Goal: Information Seeking & Learning: Learn about a topic

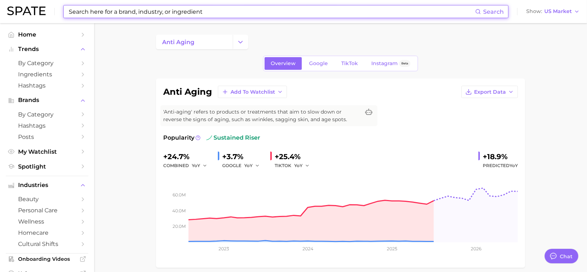
scroll to position [72, 0]
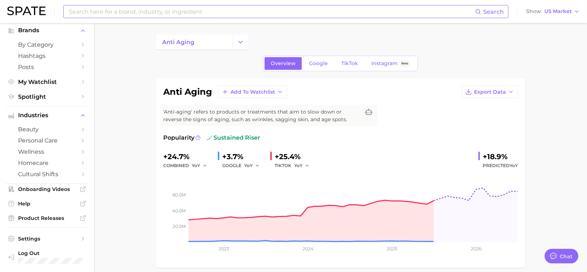
click at [88, 13] on input at bounding box center [271, 11] width 407 height 12
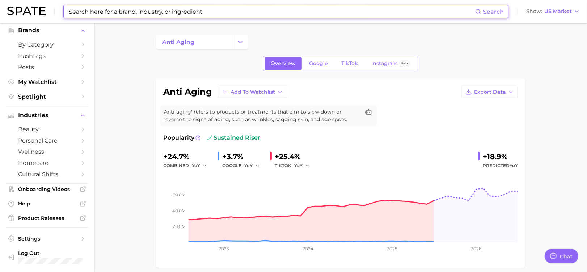
paste input "Copper Tripeptide-1"
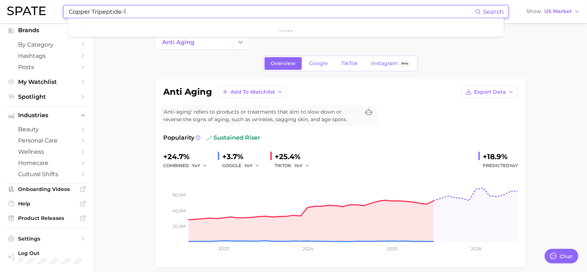
click at [130, 10] on input "Copper Tripeptide-1" at bounding box center [271, 11] width 407 height 12
drag, startPoint x: 130, startPoint y: 10, endPoint x: 120, endPoint y: 9, distance: 9.8
click at [120, 9] on input "Copper Tripeptide-1" at bounding box center [271, 11] width 407 height 12
click at [92, 9] on input "Copper Tripeptide-1" at bounding box center [271, 11] width 407 height 12
click at [110, 12] on input "Tripeptide-1" at bounding box center [271, 11] width 407 height 12
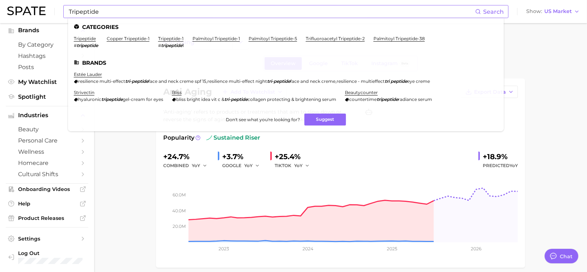
click at [121, 42] on li "copper tripeptide-1" at bounding box center [128, 42] width 43 height 12
click at [120, 39] on link "copper tripeptide-1" at bounding box center [128, 38] width 43 height 5
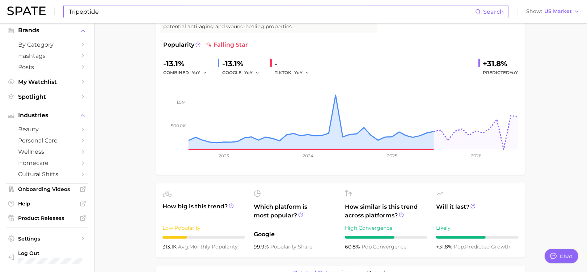
scroll to position [96, 0]
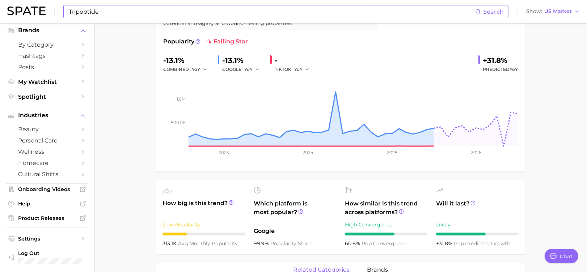
click at [107, 10] on input "Tripeptide" at bounding box center [271, 11] width 407 height 12
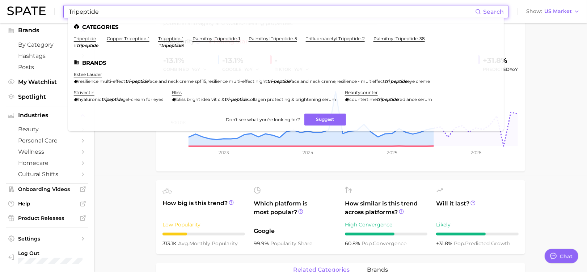
drag, startPoint x: 107, startPoint y: 10, endPoint x: 77, endPoint y: 8, distance: 30.1
click at [77, 8] on input "Tripeptide" at bounding box center [271, 11] width 407 height 12
click at [99, 14] on input "Tripeptide" at bounding box center [271, 11] width 407 height 12
drag, startPoint x: 100, startPoint y: 14, endPoint x: 52, endPoint y: 7, distance: 47.9
click at [52, 7] on div "Tripeptide Search Categories tripeptide # tripeptide copper tripeptide-1 tripep…" at bounding box center [293, 11] width 573 height 23
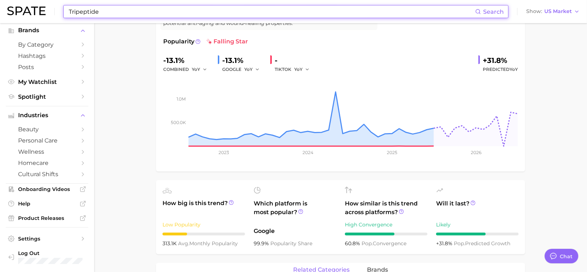
paste input "Snail Mucin"
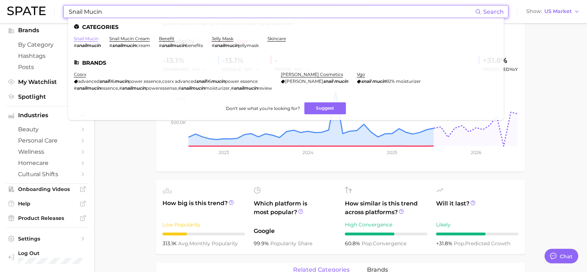
click at [78, 39] on link "snail mucin" at bounding box center [86, 38] width 25 height 5
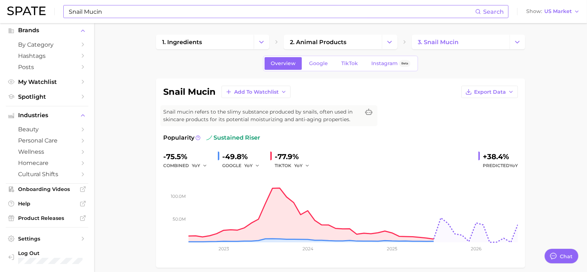
click at [123, 12] on input "Snail Mucin" at bounding box center [271, 11] width 407 height 12
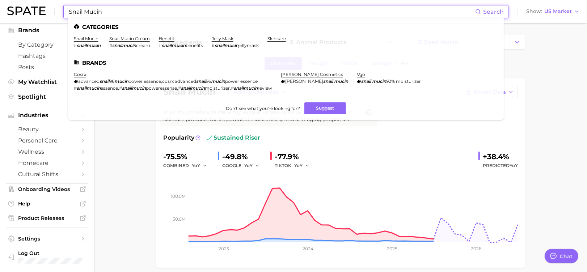
drag, startPoint x: 123, startPoint y: 12, endPoint x: 63, endPoint y: 14, distance: 60.1
click at [63, 14] on div "Snail Mucin Search Categories snail mucin # snailmucin snail mucin cream # snai…" at bounding box center [293, 11] width 573 height 23
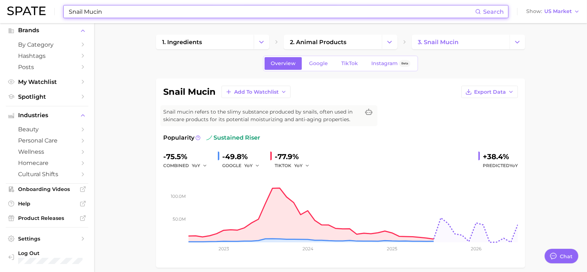
paste input "Red algae Extract"
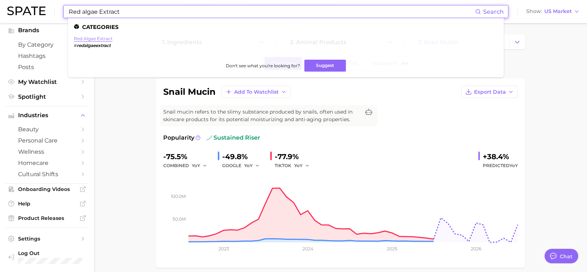
click at [87, 39] on link "red algae extract" at bounding box center [93, 38] width 39 height 5
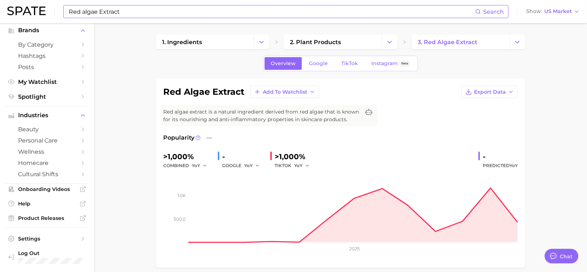
click at [113, 9] on input "Red algae Extract" at bounding box center [271, 11] width 407 height 12
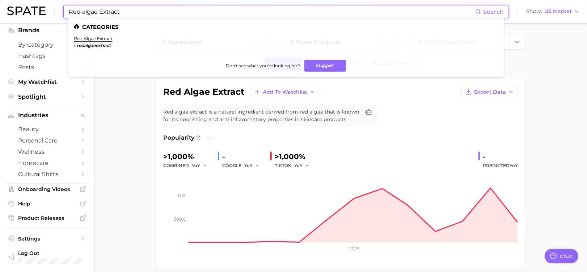
drag, startPoint x: 128, startPoint y: 13, endPoint x: 42, endPoint y: 17, distance: 86.6
click at [42, 17] on div "Red algae Extract Search Categories red algae extract # redalgaeextract Don't s…" at bounding box center [293, 11] width 573 height 23
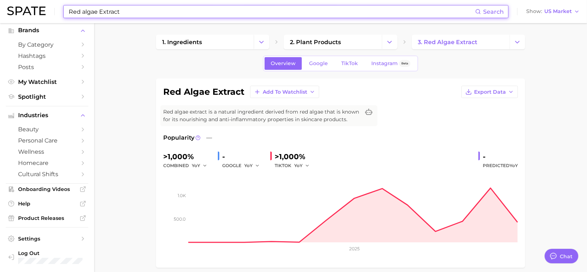
paste input "Caffeine"
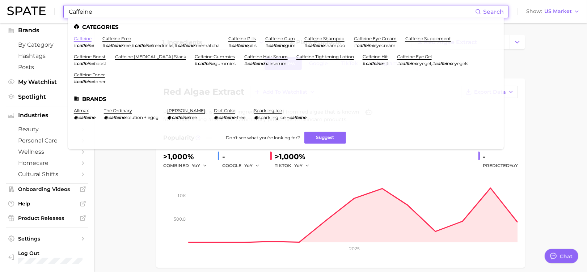
click at [83, 41] on link "caffeine" at bounding box center [83, 38] width 18 height 5
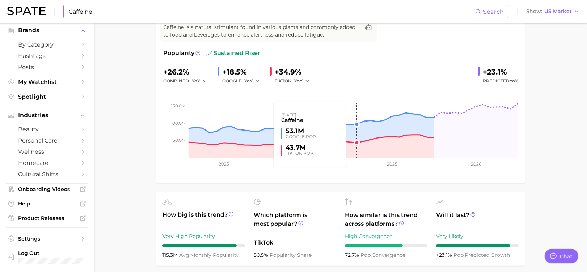
scroll to position [96, 0]
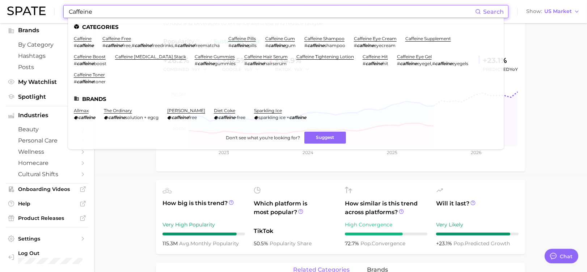
drag, startPoint x: 127, startPoint y: 12, endPoint x: 63, endPoint y: 19, distance: 63.7
click at [63, 19] on div "Caffeine Search Categories caffeine # caffeine caffeine free # caffeine free , …" at bounding box center [293, 11] width 573 height 23
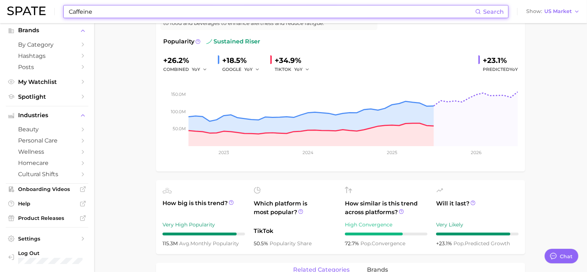
paste input "Edelweiss"
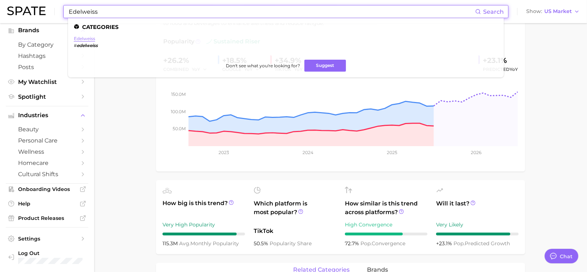
click at [89, 37] on link "edelweiss" at bounding box center [84, 38] width 21 height 5
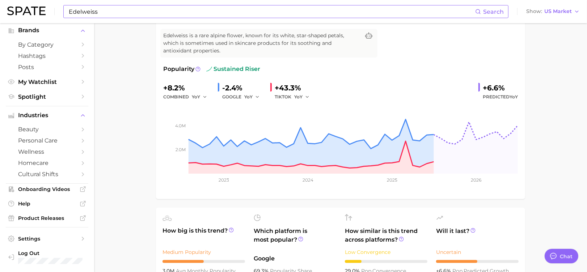
scroll to position [96, 0]
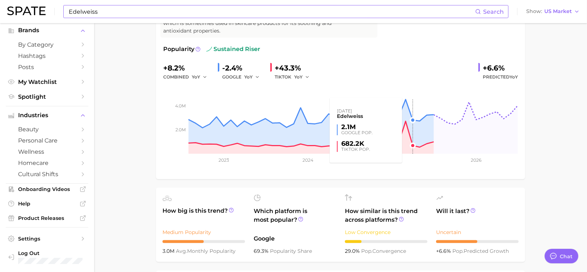
drag, startPoint x: 466, startPoint y: 107, endPoint x: 393, endPoint y: 85, distance: 75.7
click at [393, 97] on rect at bounding box center [340, 117] width 355 height 72
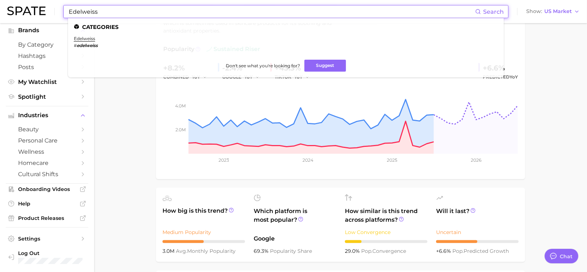
drag, startPoint x: 116, startPoint y: 9, endPoint x: 35, endPoint y: 1, distance: 81.9
click at [35, 1] on div "Edelweiss Search Categories edelweiss # edelweiss Don't see what you're looking…" at bounding box center [293, 11] width 573 height 23
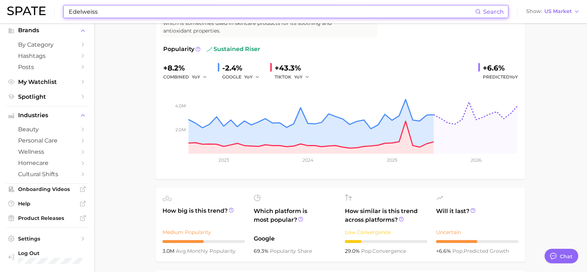
paste input "Phyto Milk"
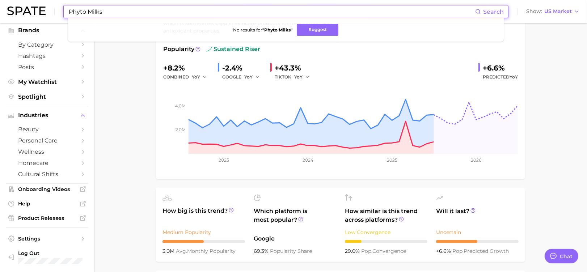
drag, startPoint x: 108, startPoint y: 7, endPoint x: 87, endPoint y: 7, distance: 21.4
click at [87, 7] on input "Phyto Milks" at bounding box center [271, 11] width 407 height 12
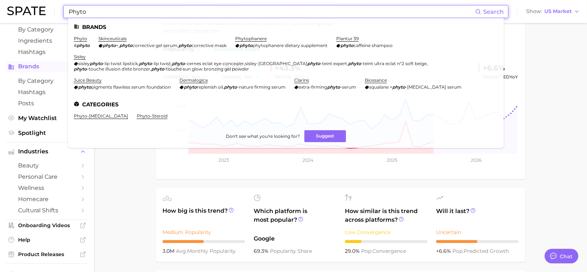
scroll to position [0, 0]
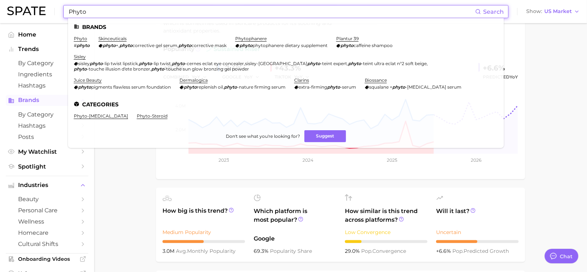
drag, startPoint x: 85, startPoint y: 10, endPoint x: 29, endPoint y: 24, distance: 58.1
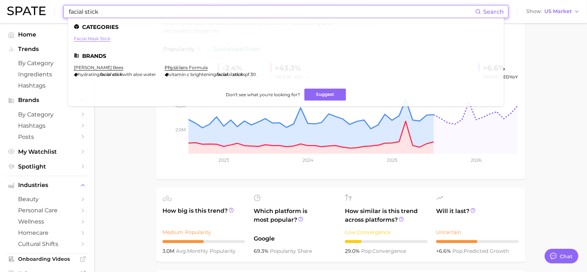
click at [107, 39] on link "facial mask stick" at bounding box center [92, 38] width 37 height 5
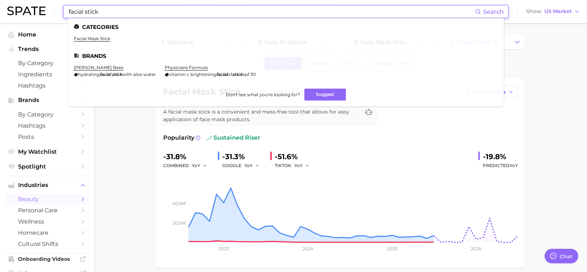
drag, startPoint x: 85, startPoint y: 10, endPoint x: 64, endPoint y: 7, distance: 20.9
click at [64, 7] on div "facial stick Search Categories facial mask stick Brands [PERSON_NAME] bees hydr…" at bounding box center [285, 11] width 445 height 13
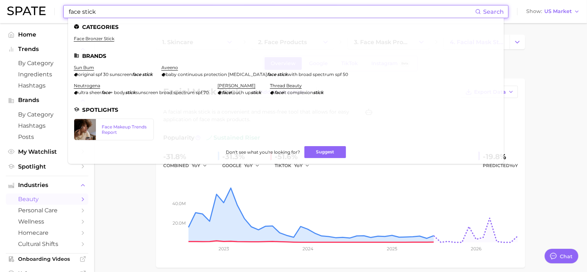
drag, startPoint x: 80, startPoint y: 11, endPoint x: 68, endPoint y: 5, distance: 12.9
click at [68, 5] on input "face stick" at bounding box center [271, 11] width 407 height 12
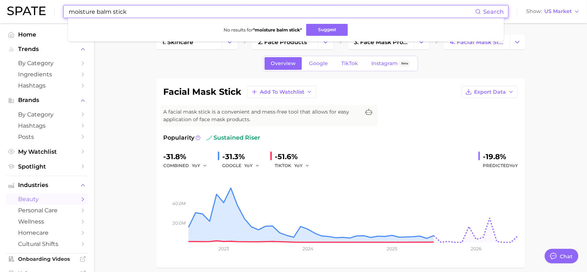
click at [143, 8] on input "moisture balm stick" at bounding box center [271, 11] width 407 height 12
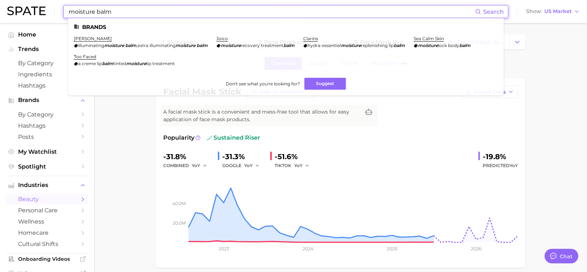
click at [139, 8] on input "moisture balm" at bounding box center [271, 11] width 407 height 12
drag, startPoint x: 98, startPoint y: 8, endPoint x: 20, endPoint y: 14, distance: 77.7
click at [20, 14] on div "moisture balm Search Brands [PERSON_NAME] illuminating moisture balm , extra il…" at bounding box center [293, 11] width 573 height 23
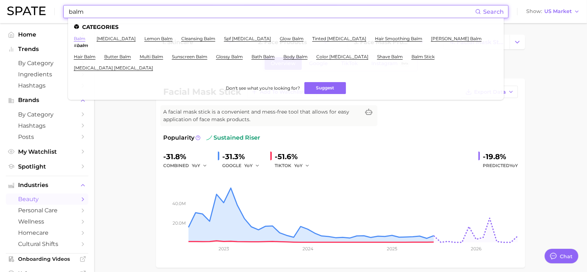
click at [81, 38] on link "balm" at bounding box center [80, 38] width 12 height 5
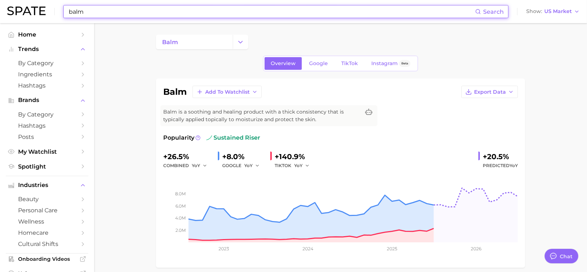
click at [107, 11] on input "balm" at bounding box center [271, 11] width 407 height 12
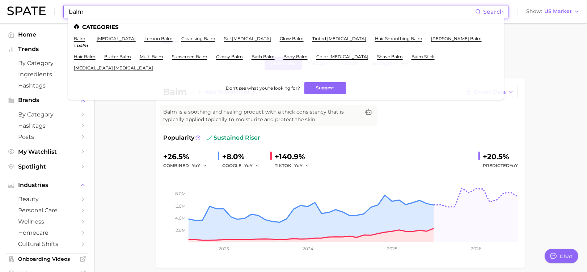
drag, startPoint x: 104, startPoint y: 12, endPoint x: 61, endPoint y: 13, distance: 43.1
click at [61, 13] on div "balm Search Categories balm # balm [MEDICAL_DATA] lemon balm cleansing balm spf…" at bounding box center [293, 11] width 573 height 23
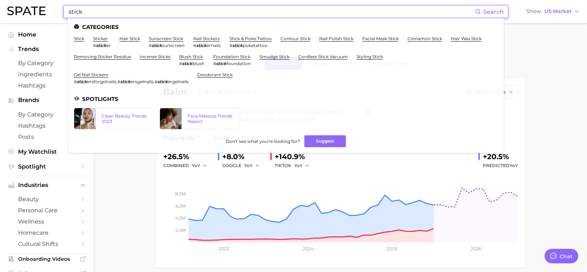
drag, startPoint x: 93, startPoint y: 15, endPoint x: 68, endPoint y: 10, distance: 25.5
click at [68, 10] on input "stick" at bounding box center [271, 11] width 407 height 12
click at [78, 37] on link "stick" at bounding box center [79, 38] width 10 height 5
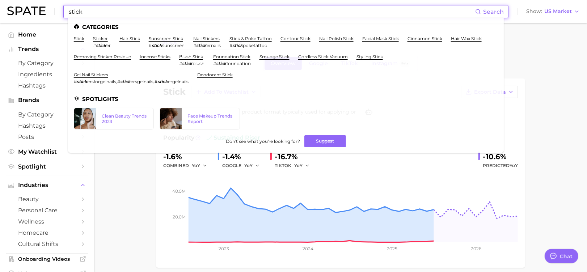
click at [109, 17] on input "stick" at bounding box center [271, 11] width 407 height 12
click at [83, 7] on input "stick" at bounding box center [271, 11] width 407 height 12
drag, startPoint x: 86, startPoint y: 9, endPoint x: 65, endPoint y: 6, distance: 21.3
click at [65, 6] on div "stick Search Categories stick sticker # stick er hair stick sunscreen stick # s…" at bounding box center [285, 11] width 445 height 13
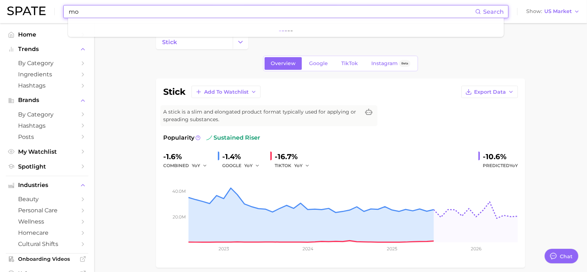
type input "m"
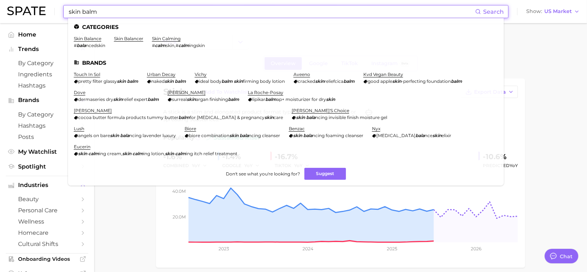
drag, startPoint x: 107, startPoint y: 12, endPoint x: 44, endPoint y: 21, distance: 63.7
click at [44, 21] on div "skin balm Search Categories skin balance # bala ncedskin skin balancer skin cal…" at bounding box center [293, 11] width 573 height 23
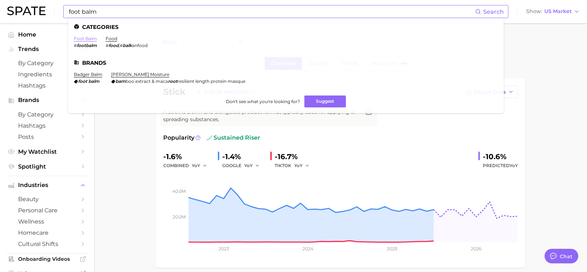
click at [83, 38] on link "foot balm" at bounding box center [85, 38] width 23 height 5
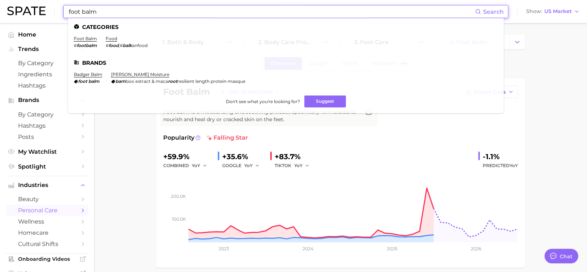
click at [127, 13] on input "foot balm" at bounding box center [271, 11] width 407 height 12
drag, startPoint x: 127, startPoint y: 13, endPoint x: 54, endPoint y: 10, distance: 73.2
click at [54, 10] on div "foot balm Search Categories foot balm # footbalm food # food , # balk anfood Br…" at bounding box center [293, 11] width 573 height 23
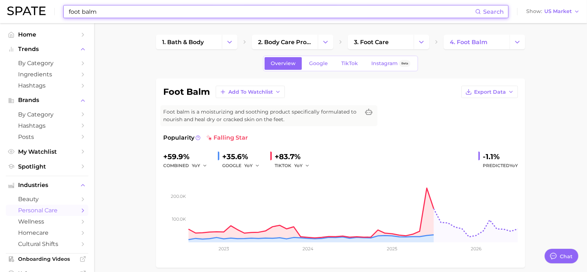
click at [77, 14] on input "foot balm" at bounding box center [271, 11] width 407 height 12
drag, startPoint x: 81, startPoint y: 14, endPoint x: 57, endPoint y: 10, distance: 24.2
click at [57, 10] on div "foot balm Search Show US Market" at bounding box center [293, 11] width 573 height 23
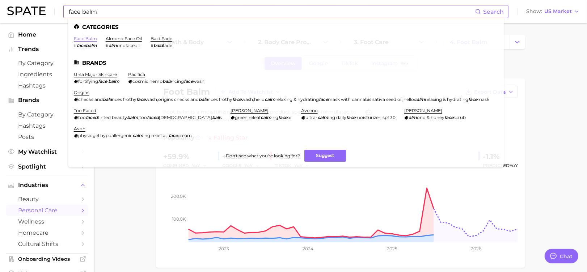
click at [83, 41] on link "face balm" at bounding box center [85, 38] width 23 height 5
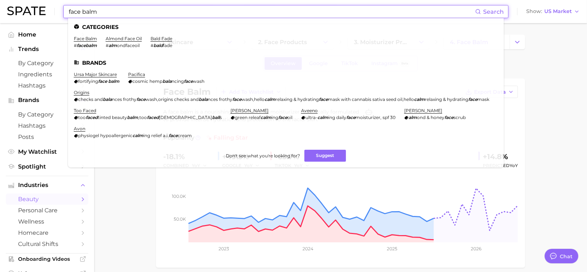
click at [117, 14] on input "face balm" at bounding box center [271, 11] width 407 height 12
drag, startPoint x: 116, startPoint y: 14, endPoint x: 71, endPoint y: 10, distance: 44.7
click at [71, 10] on input "face balm" at bounding box center [271, 11] width 407 height 12
click at [97, 13] on input "face balm" at bounding box center [271, 11] width 407 height 12
drag, startPoint x: 99, startPoint y: 11, endPoint x: 67, endPoint y: 6, distance: 32.2
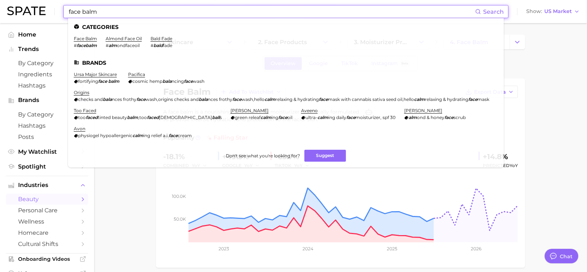
click at [67, 6] on div "face balm Search Categories face balm # facebalm almond face oil # alm ondfaceo…" at bounding box center [285, 11] width 445 height 13
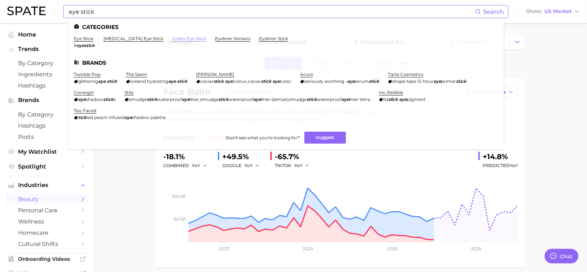
click at [172, 38] on link "under eye stick" at bounding box center [189, 38] width 34 height 5
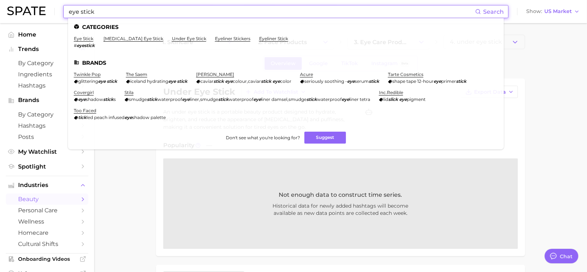
click at [101, 12] on input "eye stick" at bounding box center [271, 11] width 407 height 12
click at [106, 38] on link "[MEDICAL_DATA] eye stick" at bounding box center [134, 38] width 60 height 5
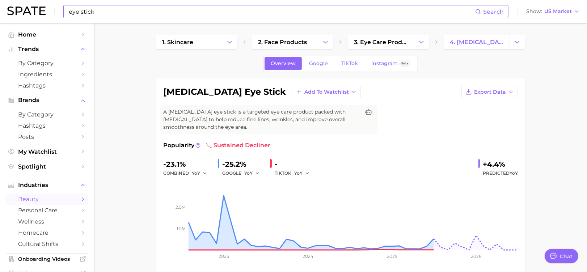
click at [105, 14] on input "eye stick" at bounding box center [271, 11] width 407 height 12
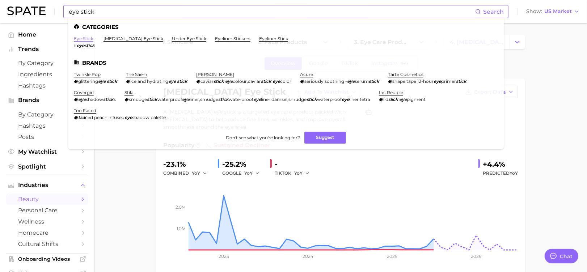
click at [84, 40] on link "eye stick" at bounding box center [84, 38] width 20 height 5
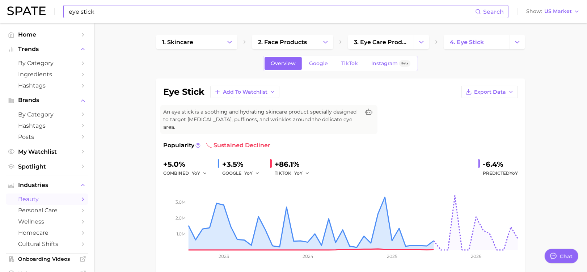
click at [110, 9] on input "eye stick" at bounding box center [271, 11] width 407 height 12
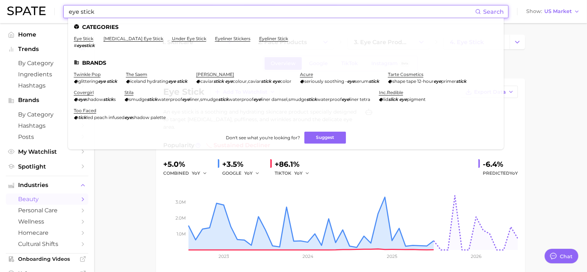
drag, startPoint x: 110, startPoint y: 10, endPoint x: 63, endPoint y: 9, distance: 46.7
click at [63, 9] on div "eye stick Search Categories eye stick # eyestick [MEDICAL_DATA] eye stick under…" at bounding box center [285, 11] width 445 height 13
click at [96, 12] on input "eye stick" at bounding box center [271, 11] width 407 height 12
drag, startPoint x: 94, startPoint y: 11, endPoint x: 100, endPoint y: 12, distance: 5.8
click at [80, 10] on input "eye stick" at bounding box center [271, 11] width 407 height 12
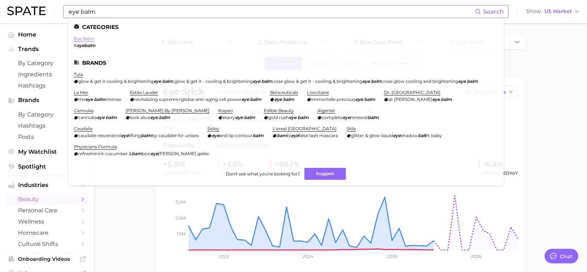
click at [79, 37] on link "eye balm" at bounding box center [84, 38] width 21 height 5
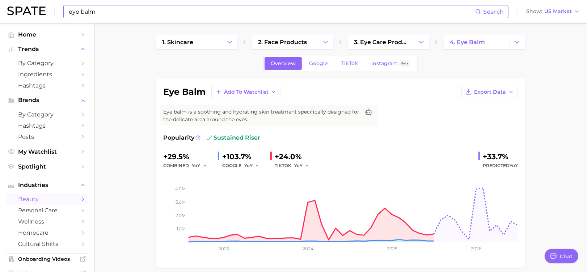
click at [101, 14] on input "eye balm" at bounding box center [271, 11] width 407 height 12
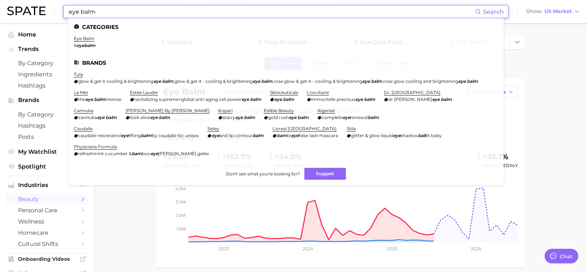
drag, startPoint x: 103, startPoint y: 15, endPoint x: 80, endPoint y: 11, distance: 23.9
click at [80, 11] on input "eye balm" at bounding box center [271, 11] width 407 height 12
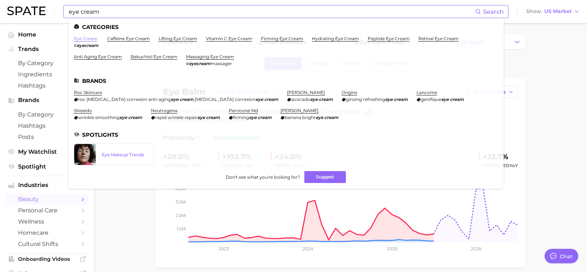
click at [83, 38] on link "eye cream" at bounding box center [86, 38] width 24 height 5
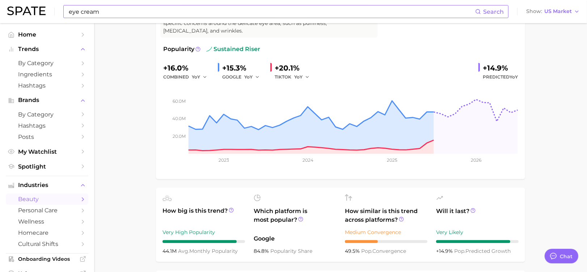
scroll to position [48, 0]
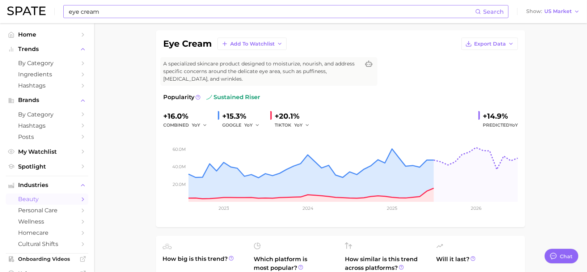
click at [103, 16] on input "eye cream" at bounding box center [271, 11] width 407 height 12
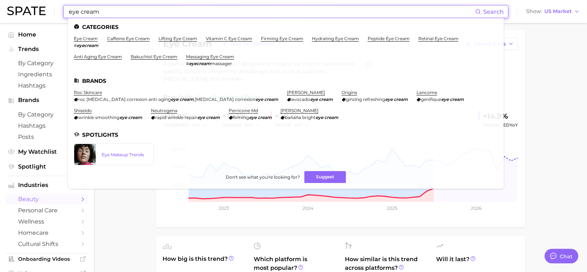
drag, startPoint x: 101, startPoint y: 14, endPoint x: 81, endPoint y: 10, distance: 20.7
click at [81, 10] on input "eye cream" at bounding box center [271, 11] width 407 height 12
click at [130, 38] on link "caffeine eye cream" at bounding box center [128, 38] width 43 height 5
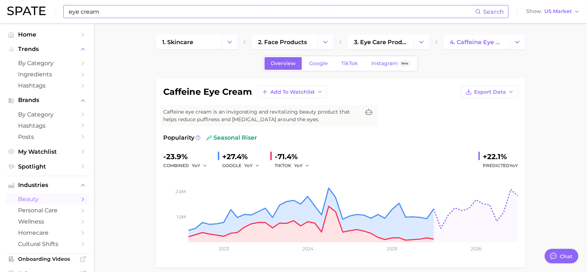
click at [115, 11] on input "eye cream" at bounding box center [271, 11] width 407 height 12
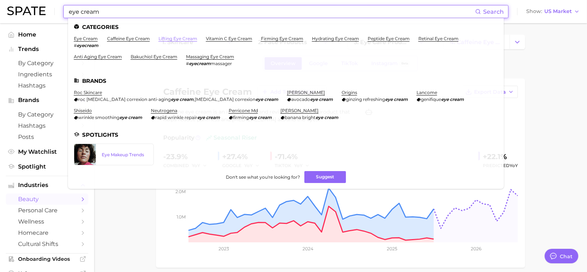
click at [174, 37] on link "lifting eye cream" at bounding box center [178, 38] width 39 height 5
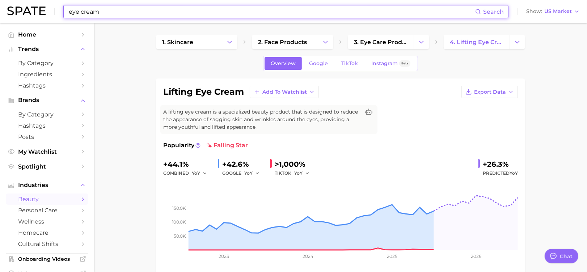
click at [119, 9] on input "eye cream" at bounding box center [271, 11] width 407 height 12
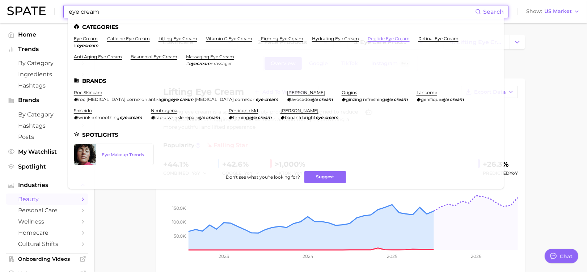
click at [392, 38] on link "peptide eye cream" at bounding box center [389, 38] width 42 height 5
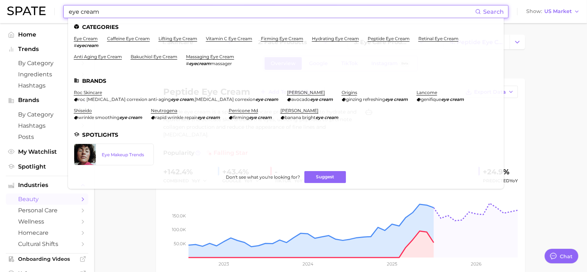
click at [113, 14] on input "eye cream" at bounding box center [271, 11] width 407 height 12
click at [97, 54] on link "anti aging eye cream" at bounding box center [98, 56] width 48 height 5
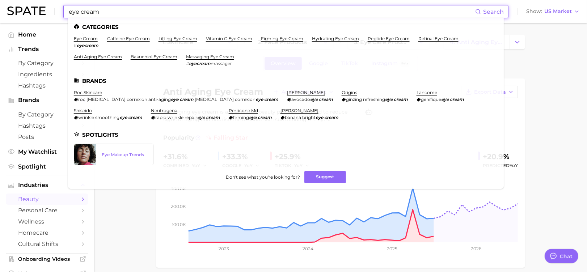
click at [93, 12] on input "eye cream" at bounding box center [271, 11] width 407 height 12
click at [144, 58] on link "bakuchiol eye cream" at bounding box center [154, 56] width 47 height 5
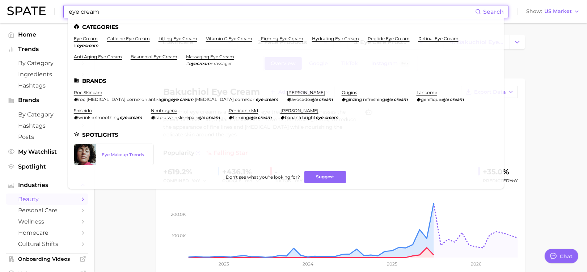
click at [119, 16] on input "eye cream" at bounding box center [271, 11] width 407 height 12
click at [278, 41] on li "firming eye cream" at bounding box center [282, 42] width 42 height 12
click at [274, 38] on link "firming eye cream" at bounding box center [282, 38] width 42 height 5
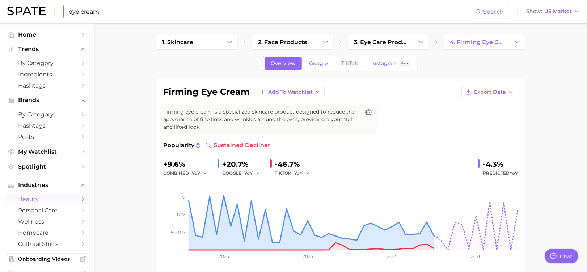
click at [134, 15] on input "eye cream" at bounding box center [271, 11] width 407 height 12
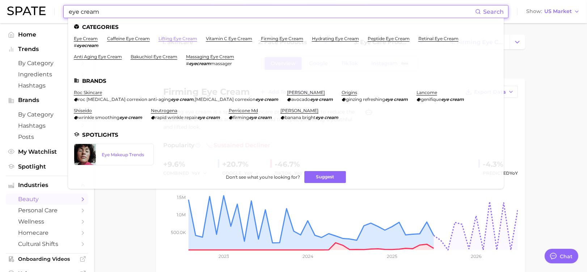
click at [184, 40] on link "lifting eye cream" at bounding box center [178, 38] width 39 height 5
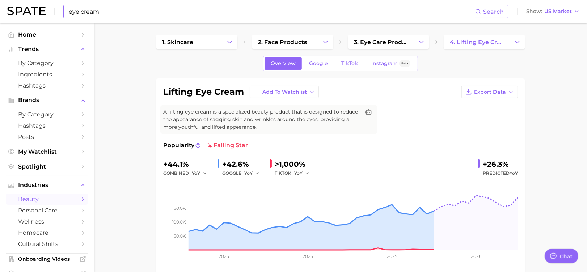
click at [97, 14] on input "eye cream" at bounding box center [271, 11] width 407 height 12
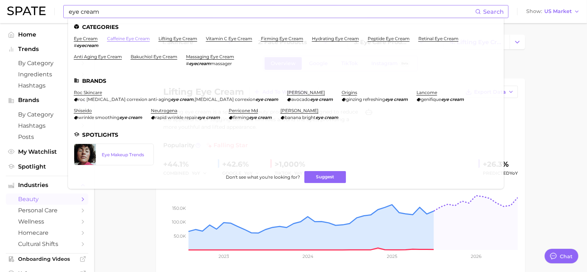
click at [113, 40] on link "caffeine eye cream" at bounding box center [128, 38] width 43 height 5
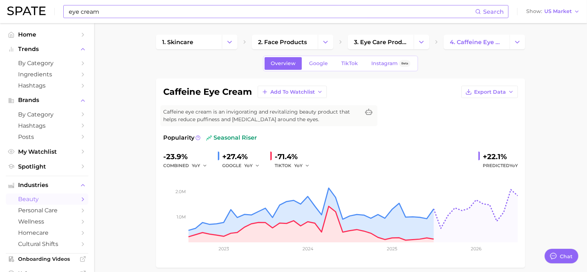
click at [107, 14] on input "eye cream" at bounding box center [271, 11] width 407 height 12
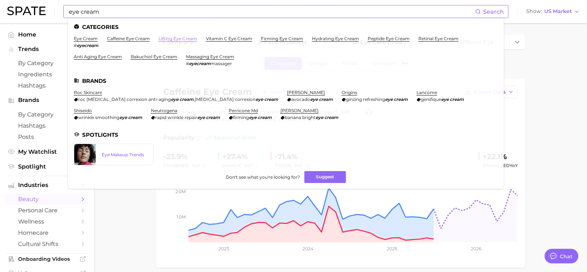
click at [167, 38] on link "lifting eye cream" at bounding box center [178, 38] width 39 height 5
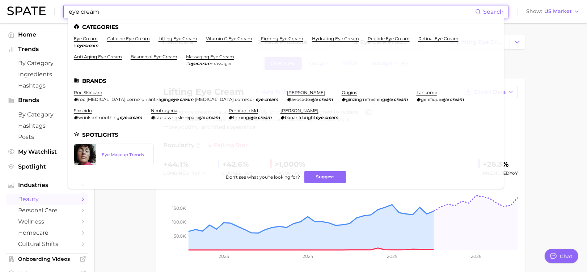
drag, startPoint x: 112, startPoint y: 12, endPoint x: 68, endPoint y: 12, distance: 43.4
click at [68, 12] on input "eye cream" at bounding box center [271, 11] width 407 height 12
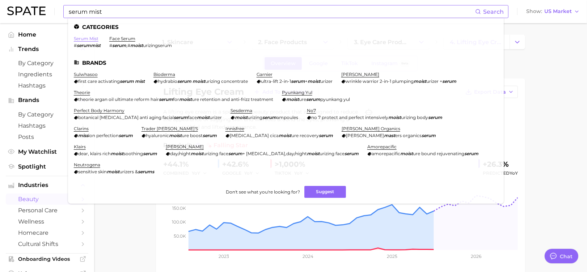
click at [90, 40] on link "serum mist" at bounding box center [86, 38] width 25 height 5
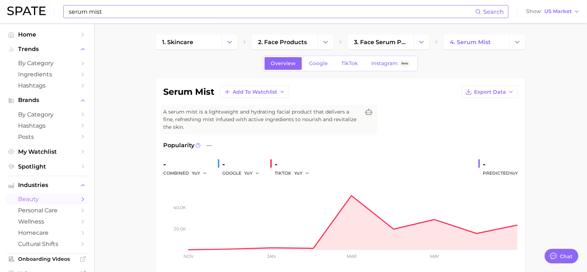
click at [113, 3] on div "serum mist Search Show US Market" at bounding box center [293, 11] width 573 height 23
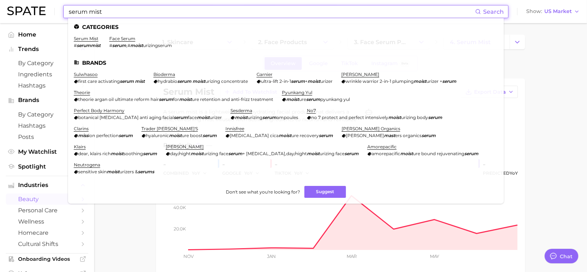
click at [104, 12] on input "serum mist" at bounding box center [271, 11] width 407 height 12
drag, startPoint x: 87, startPoint y: 10, endPoint x: 40, endPoint y: 9, distance: 47.4
click at [40, 9] on div "serum mist Search Categories serum mist # serummist face serum # serum , # mois…" at bounding box center [293, 11] width 573 height 23
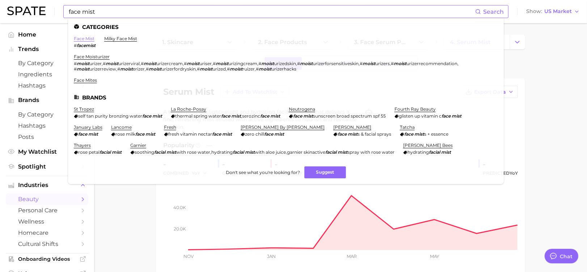
click at [84, 40] on link "face mist" at bounding box center [84, 38] width 21 height 5
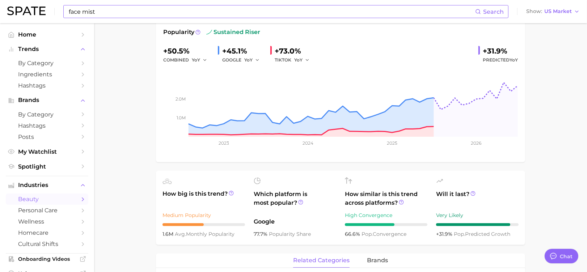
scroll to position [48, 0]
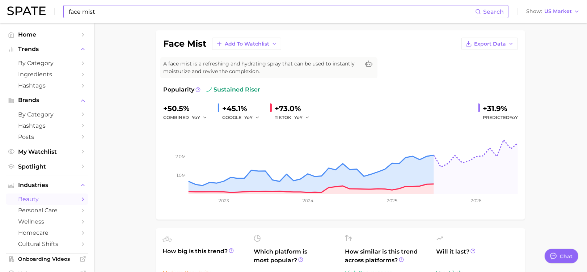
click at [97, 12] on input "face mist" at bounding box center [271, 11] width 407 height 12
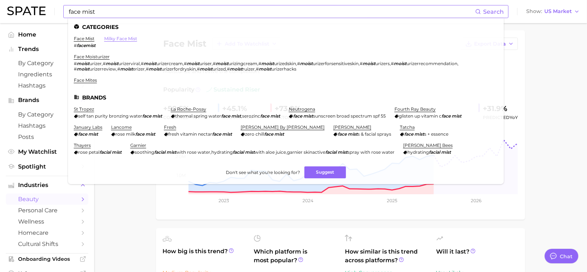
click at [125, 37] on link "milky face mist" at bounding box center [120, 38] width 33 height 5
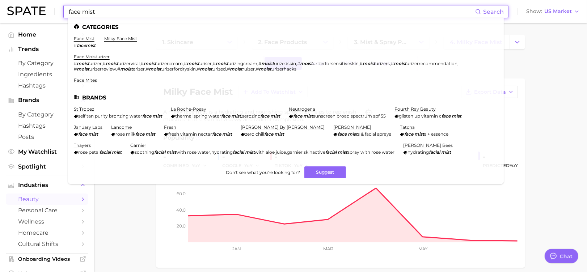
click at [101, 12] on input "face mist" at bounding box center [271, 11] width 407 height 12
drag, startPoint x: 101, startPoint y: 12, endPoint x: 52, endPoint y: 1, distance: 49.6
click at [51, 9] on div "face mist Search Categories face mist # facemist milky face mist face moisturiz…" at bounding box center [293, 11] width 573 height 23
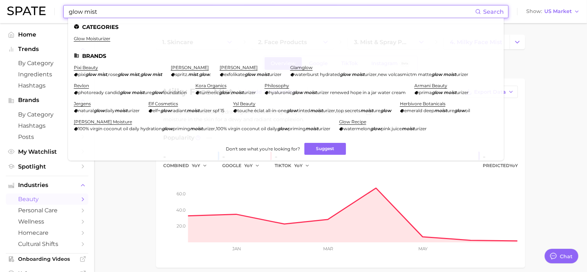
drag, startPoint x: 96, startPoint y: 12, endPoint x: 85, endPoint y: 12, distance: 11.2
click at [85, 12] on input "glow mist" at bounding box center [271, 11] width 407 height 12
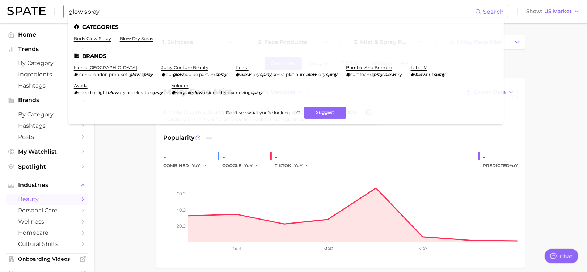
click at [114, 15] on input "glow spray" at bounding box center [271, 11] width 407 height 12
drag, startPoint x: 111, startPoint y: 12, endPoint x: 55, endPoint y: 14, distance: 55.4
click at [55, 14] on div "glow spray Search Categories body glow spray blow dry spray Brands iconic [GEOG…" at bounding box center [293, 11] width 573 height 23
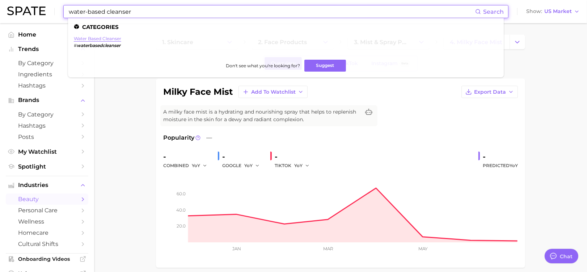
type input "water-based cleanser"
click at [103, 38] on link "water based cleanser" at bounding box center [97, 38] width 47 height 5
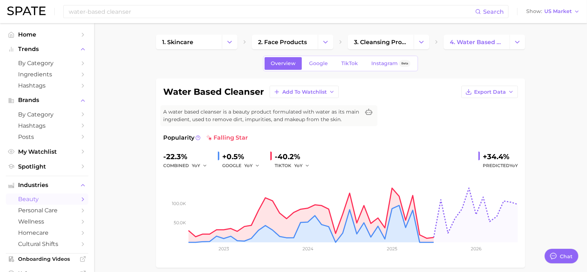
click at [408, 139] on div "Popularity falling star" at bounding box center [340, 138] width 355 height 9
click at [375, 63] on span "Instagram" at bounding box center [384, 63] width 26 height 6
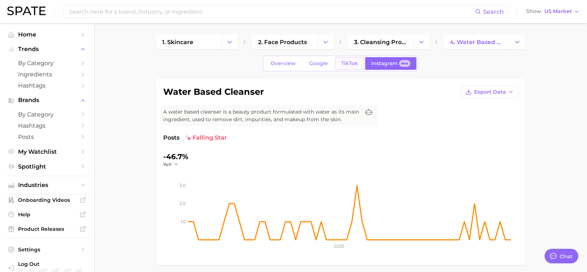
click at [347, 68] on link "TikTok" at bounding box center [349, 63] width 29 height 13
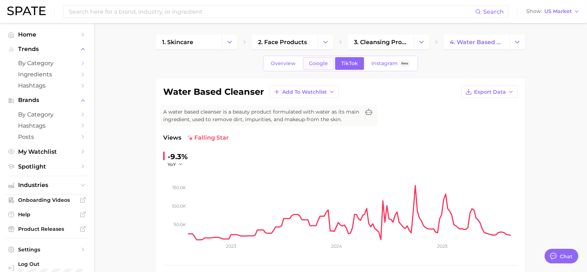
click at [309, 65] on span "Google" at bounding box center [318, 63] width 19 height 6
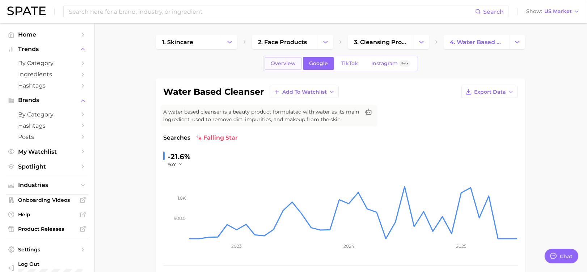
click at [292, 60] on link "Overview" at bounding box center [283, 63] width 37 height 13
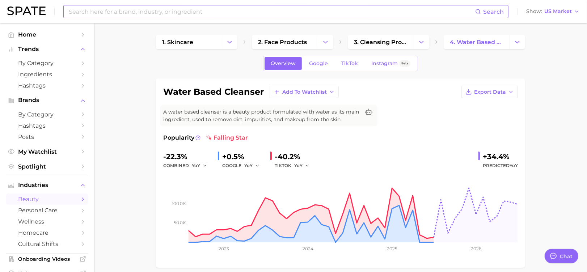
click at [101, 13] on input at bounding box center [271, 11] width 407 height 12
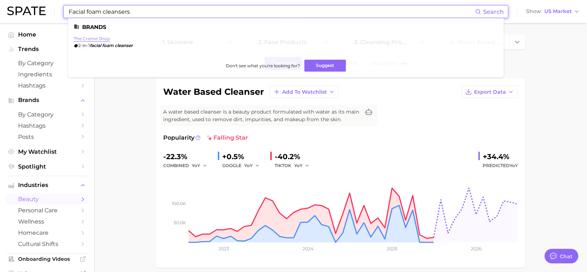
type input "Facial foam cleansers"
click at [99, 37] on link "the creme shop" at bounding box center [92, 38] width 36 height 5
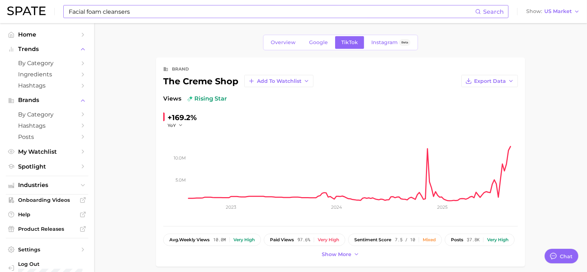
click at [135, 13] on input "Facial foam cleansers" at bounding box center [271, 11] width 407 height 12
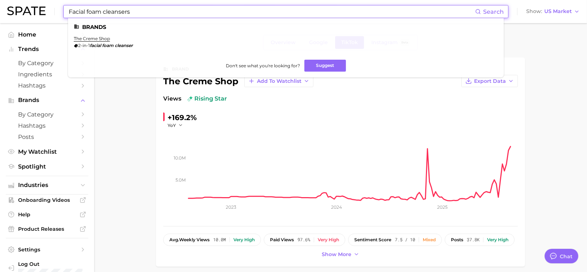
click at [88, 10] on input "Facial foam cleansers" at bounding box center [271, 11] width 407 height 12
drag, startPoint x: 87, startPoint y: 10, endPoint x: 48, endPoint y: 10, distance: 39.1
click at [48, 10] on div "Facial foam cleansers Search Brands the creme shop 2-in-1 facial foam cleanser …" at bounding box center [293, 11] width 573 height 23
drag, startPoint x: 86, startPoint y: 13, endPoint x: 65, endPoint y: 14, distance: 20.7
click at [65, 14] on div "facec foam cleansers Search Brands clean & clear acne triple clear bubble foam …" at bounding box center [285, 11] width 445 height 13
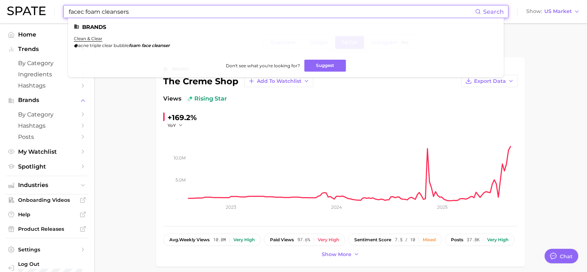
click at [85, 12] on input "facec foam cleansers" at bounding box center [271, 11] width 407 height 12
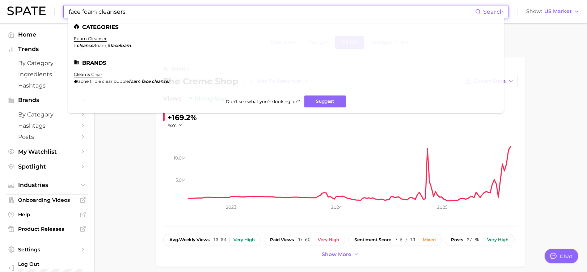
drag, startPoint x: 136, startPoint y: 16, endPoint x: 41, endPoint y: 16, distance: 95.9
click at [41, 16] on div "face foam cleansers Search Categories foam cleanser # cleanser foam , # facefoa…" at bounding box center [293, 11] width 573 height 23
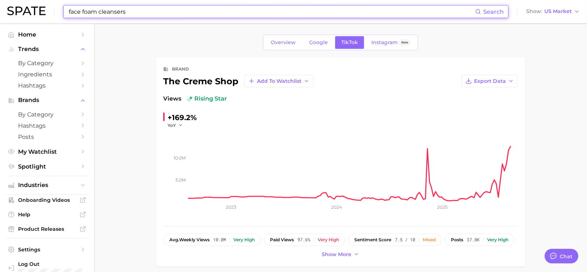
click at [84, 11] on input "face foam cleansers" at bounding box center [271, 11] width 407 height 12
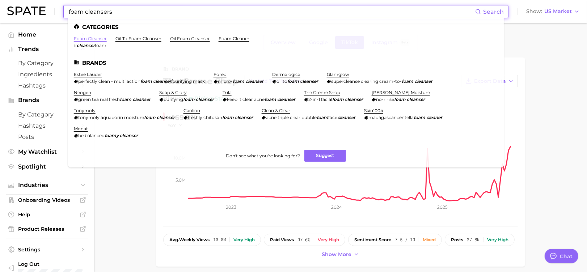
type input "foam cleansers"
click at [94, 38] on link "foam cleanser" at bounding box center [90, 38] width 33 height 5
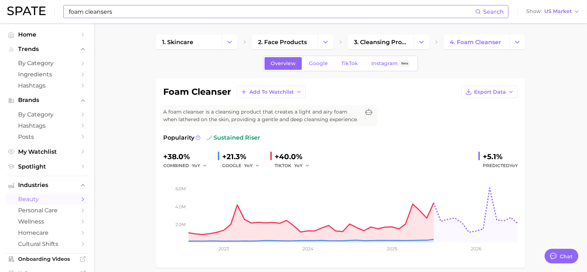
click at [88, 14] on input "foam cleansers" at bounding box center [271, 11] width 407 height 12
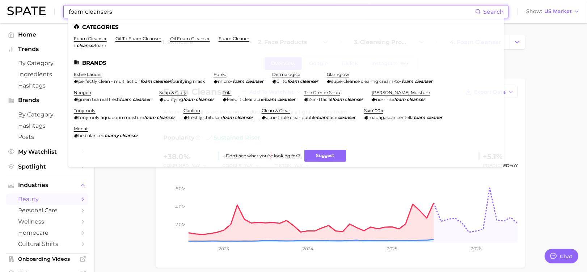
drag, startPoint x: 83, startPoint y: 10, endPoint x: 57, endPoint y: 6, distance: 25.6
click at [57, 6] on div "foam cleansers Search Categories foam cleanser # cleanser foam oil to foam clea…" at bounding box center [293, 11] width 573 height 23
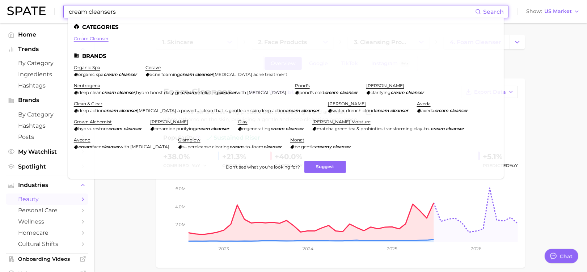
click at [88, 40] on link "cream cleanser" at bounding box center [91, 38] width 35 height 5
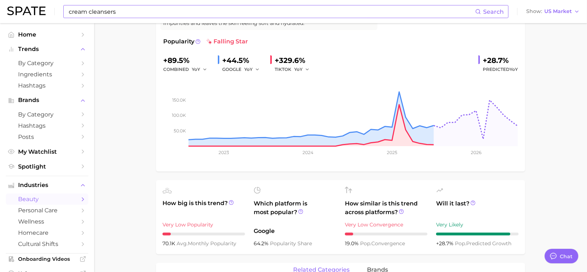
scroll to position [48, 0]
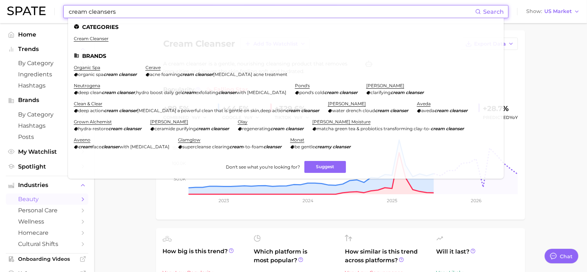
drag, startPoint x: 87, startPoint y: 11, endPoint x: 54, endPoint y: 6, distance: 33.0
click at [54, 6] on div "cream cleansers Search Categories cream cleanser Brands organic spa organic spa…" at bounding box center [293, 11] width 573 height 23
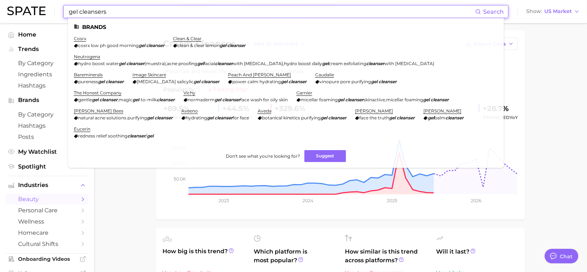
drag, startPoint x: 78, startPoint y: 14, endPoint x: 62, endPoint y: 10, distance: 16.3
click at [62, 10] on div "gel cleansers Search Brands cosrx cosrx low ph good morning gel cleanser clean …" at bounding box center [293, 11] width 573 height 23
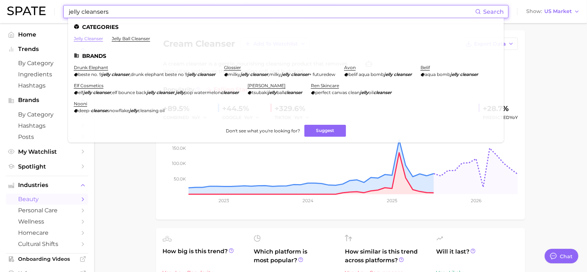
click at [85, 37] on link "jelly cleanser" at bounding box center [88, 38] width 29 height 5
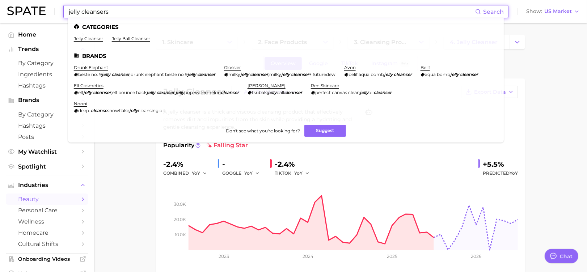
click at [110, 13] on input "jelly cleansers" at bounding box center [271, 11] width 407 height 12
drag, startPoint x: 110, startPoint y: 13, endPoint x: 50, endPoint y: -9, distance: 64.3
click at [50, 0] on html "jelly cleansers Search Categories jelly cleanser jelly ball cleanser Brands dru…" at bounding box center [293, 136] width 587 height 272
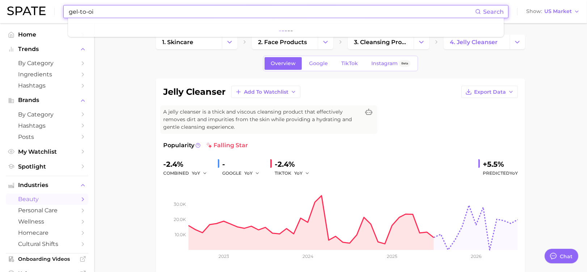
type input "gel-to-oil"
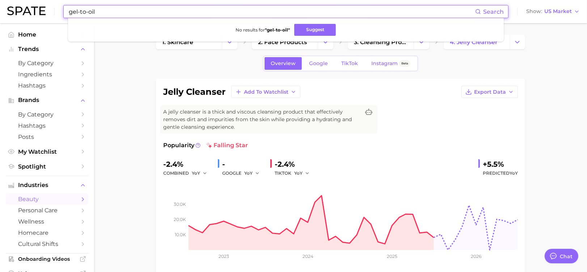
drag, startPoint x: 103, startPoint y: 8, endPoint x: 62, endPoint y: 3, distance: 40.9
click at [62, 3] on div "gel-to-oil Search No results for " gel-to-oil " Suggest Show US Market" at bounding box center [293, 11] width 573 height 23
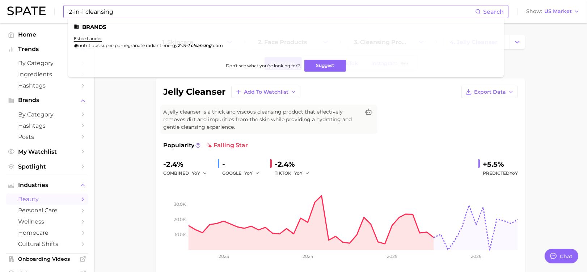
click at [122, 12] on input "2-in-1 cleansing" at bounding box center [271, 11] width 407 height 12
drag, startPoint x: 106, startPoint y: 10, endPoint x: 51, endPoint y: 11, distance: 55.0
click at [51, 11] on div "2-in-1 cleansing Search Brands [PERSON_NAME] nutritious super-pomegranate radia…" at bounding box center [293, 11] width 573 height 23
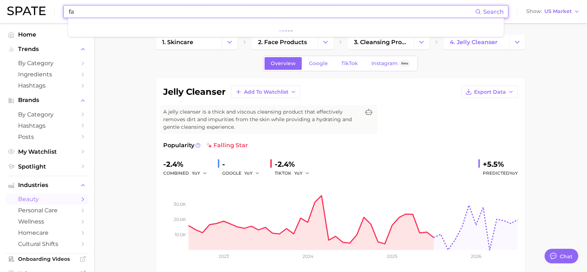
type input "f"
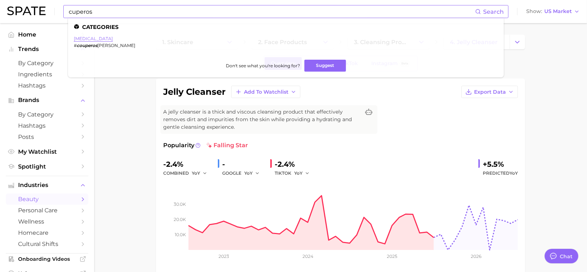
click at [79, 39] on link "[MEDICAL_DATA]" at bounding box center [93, 38] width 39 height 5
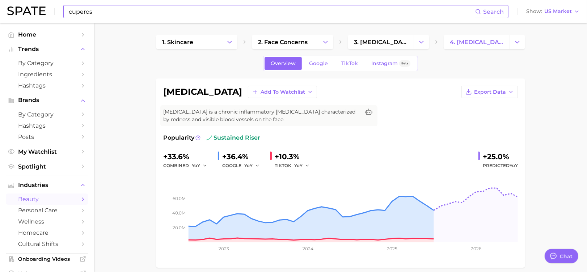
click at [97, 14] on input "cuperos" at bounding box center [271, 11] width 407 height 12
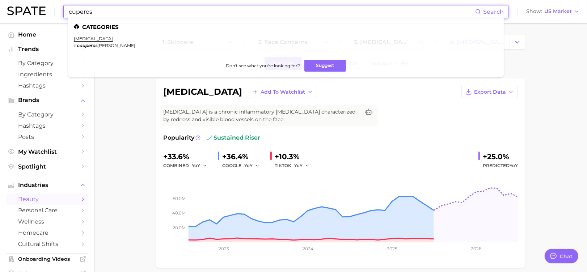
drag, startPoint x: 96, startPoint y: 13, endPoint x: 58, endPoint y: 9, distance: 38.9
click at [58, 9] on div "cuperos Search Categories [MEDICAL_DATA] # couperos [PERSON_NAME] Don't see wha…" at bounding box center [293, 11] width 573 height 23
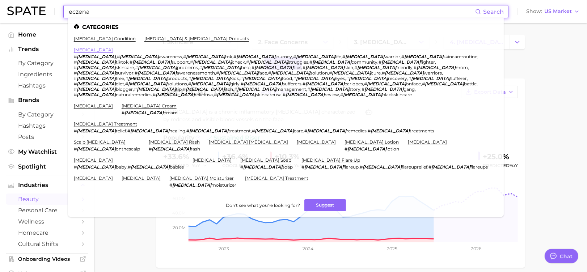
type input "eczena"
click at [80, 51] on link "[MEDICAL_DATA]" at bounding box center [93, 49] width 39 height 5
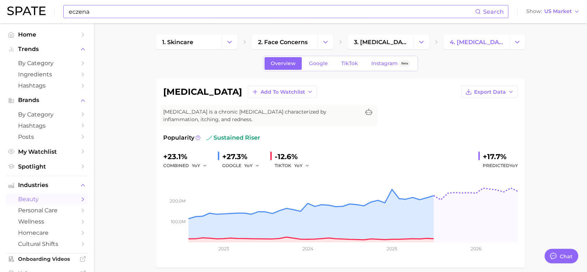
click at [113, 11] on input "eczena" at bounding box center [271, 11] width 407 height 12
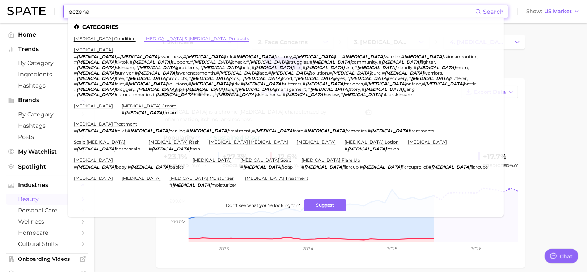
click at [155, 38] on link "[MEDICAL_DATA] & [MEDICAL_DATA] products" at bounding box center [196, 38] width 105 height 5
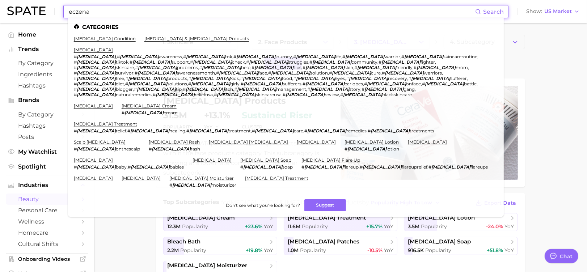
drag, startPoint x: 228, startPoint y: 45, endPoint x: 220, endPoint y: 49, distance: 8.4
click at [228, 46] on ul "[MEDICAL_DATA] condition [MEDICAL_DATA] & [MEDICAL_DATA] products [MEDICAL_DATA…" at bounding box center [286, 115] width 424 height 158
click at [119, 16] on input "eczena" at bounding box center [271, 11] width 407 height 12
click at [90, 49] on link "[MEDICAL_DATA]" at bounding box center [93, 49] width 39 height 5
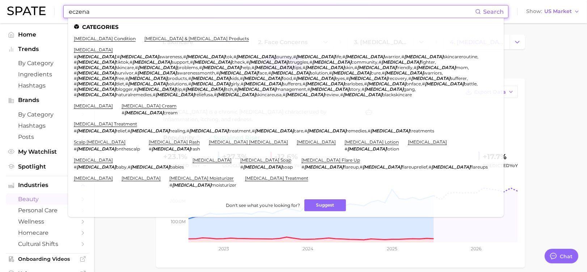
click at [203, 39] on ul "[MEDICAL_DATA] condition [MEDICAL_DATA] & [MEDICAL_DATA] products [MEDICAL_DATA…" at bounding box center [286, 115] width 424 height 158
click at [107, 40] on link "[MEDICAL_DATA] condition" at bounding box center [105, 38] width 62 height 5
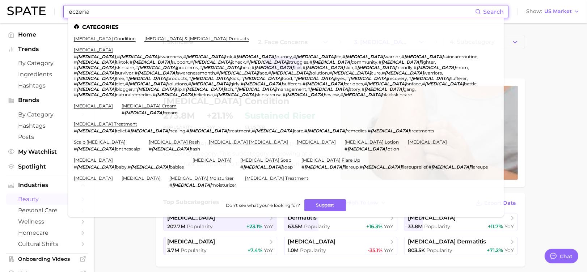
click at [214, 46] on ul "[MEDICAL_DATA] condition [MEDICAL_DATA] & [MEDICAL_DATA] products [MEDICAL_DATA…" at bounding box center [286, 115] width 424 height 158
click at [89, 50] on link "[MEDICAL_DATA]" at bounding box center [93, 49] width 39 height 5
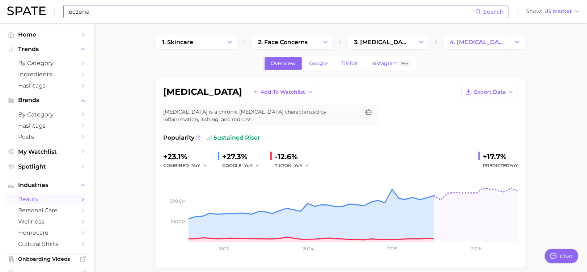
click at [106, 11] on input "eczena" at bounding box center [271, 11] width 407 height 12
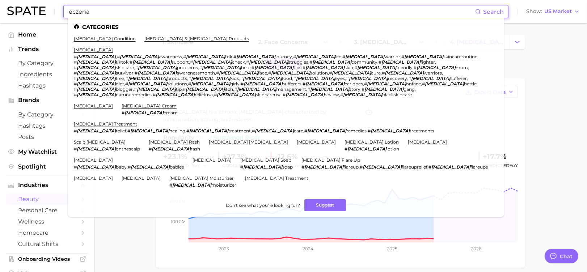
drag, startPoint x: 104, startPoint y: 12, endPoint x: 60, endPoint y: 15, distance: 43.9
click at [60, 15] on div "eczena Search Categories [MEDICAL_DATA] condition [MEDICAL_DATA] & [MEDICAL_DAT…" at bounding box center [293, 11] width 573 height 23
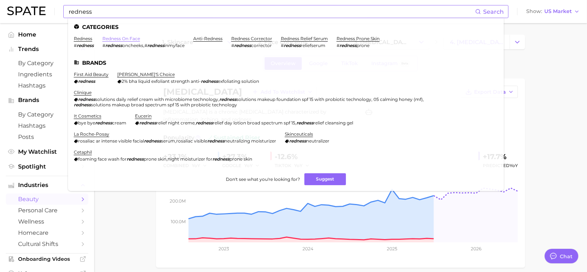
click at [111, 37] on link "redness on face" at bounding box center [121, 38] width 38 height 5
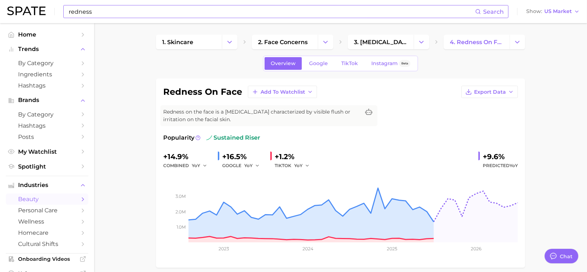
click at [126, 14] on input "redness" at bounding box center [271, 11] width 407 height 12
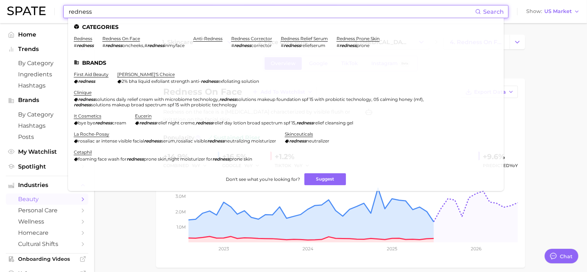
drag, startPoint x: 109, startPoint y: 16, endPoint x: 69, endPoint y: 17, distance: 40.2
click at [69, 17] on input "redness" at bounding box center [271, 11] width 407 height 12
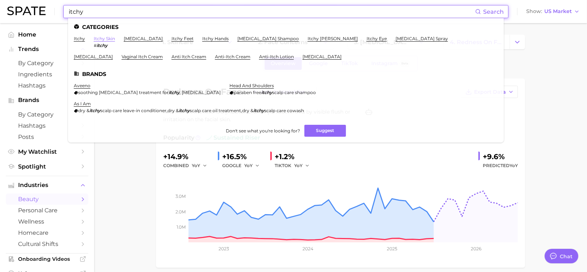
click at [96, 38] on link "itchy skin" at bounding box center [104, 38] width 21 height 5
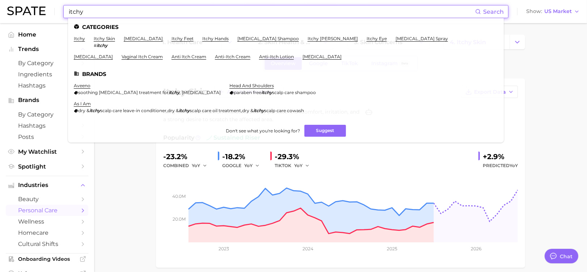
click at [93, 12] on input "itchy" at bounding box center [271, 11] width 407 height 12
drag, startPoint x: 93, startPoint y: 12, endPoint x: 64, endPoint y: 10, distance: 28.3
click at [64, 10] on div "itchy Search Categories itchy itchy skin # itchy [MEDICAL_DATA] itchy feet itch…" at bounding box center [285, 11] width 445 height 13
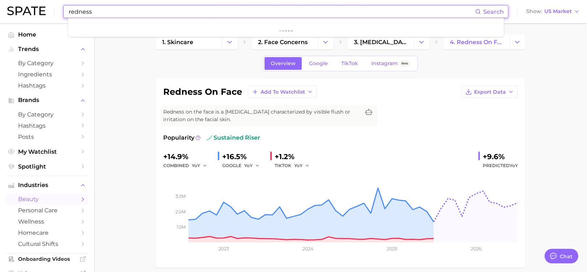
click at [115, 15] on input "redness" at bounding box center [271, 11] width 407 height 12
click at [84, 14] on input "redness" at bounding box center [271, 11] width 407 height 12
drag, startPoint x: 93, startPoint y: 14, endPoint x: 53, endPoint y: 14, distance: 40.5
click at [53, 14] on div "redness Search Show US Market" at bounding box center [293, 11] width 573 height 23
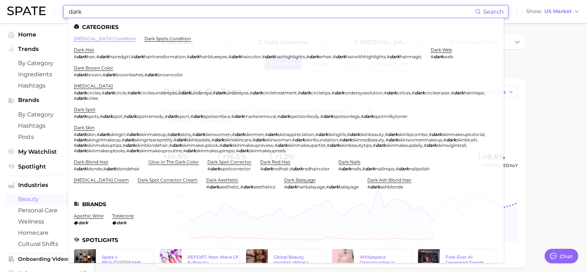
type input "dark"
click at [112, 39] on link "[MEDICAL_DATA] condition" at bounding box center [105, 38] width 62 height 5
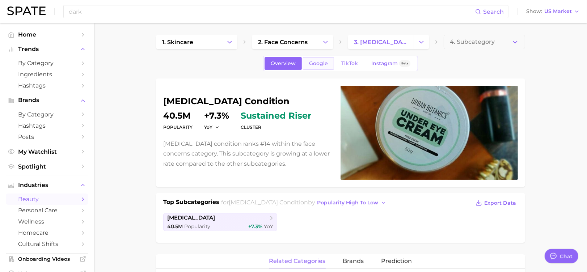
click at [316, 63] on span "Google" at bounding box center [318, 63] width 19 height 6
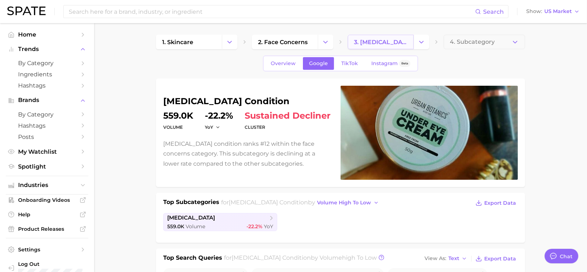
click at [375, 42] on span "3. [MEDICAL_DATA] condition" at bounding box center [381, 42] width 54 height 7
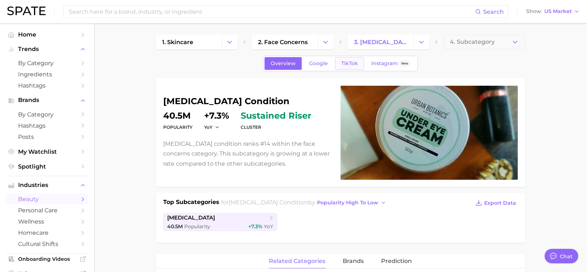
click at [348, 64] on span "TikTok" at bounding box center [349, 63] width 17 height 6
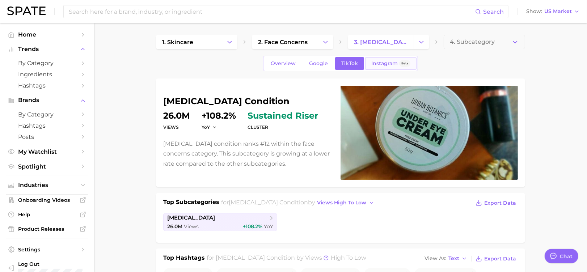
click at [370, 62] on link "Instagram Beta" at bounding box center [390, 63] width 51 height 13
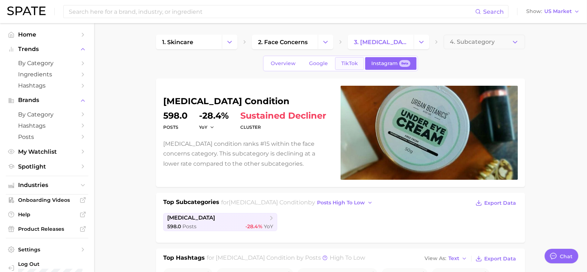
click at [338, 64] on link "TikTok" at bounding box center [349, 63] width 29 height 13
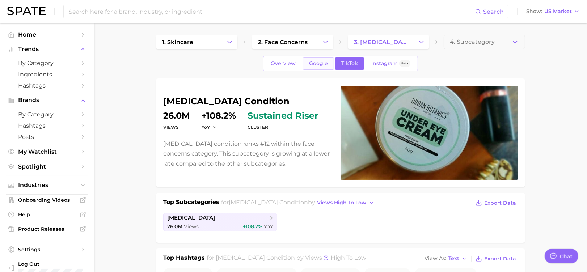
click at [323, 67] on link "Google" at bounding box center [318, 63] width 31 height 13
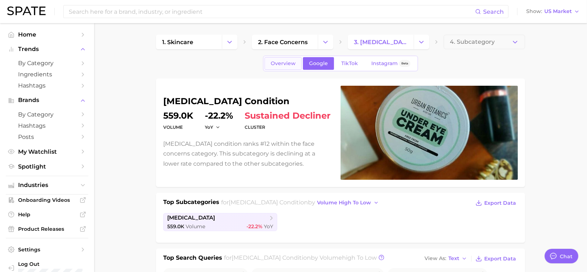
click at [275, 64] on span "Overview" at bounding box center [283, 63] width 25 height 6
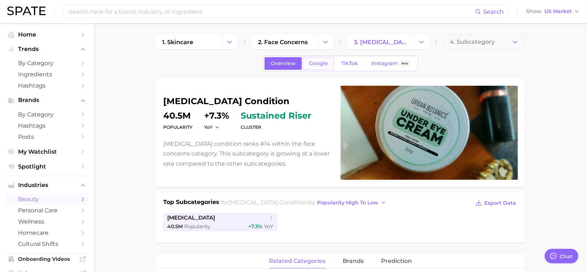
click at [322, 65] on span "Google" at bounding box center [318, 63] width 19 height 6
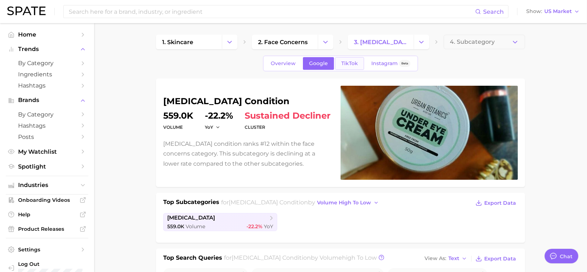
click at [356, 63] on span "TikTok" at bounding box center [349, 63] width 17 height 6
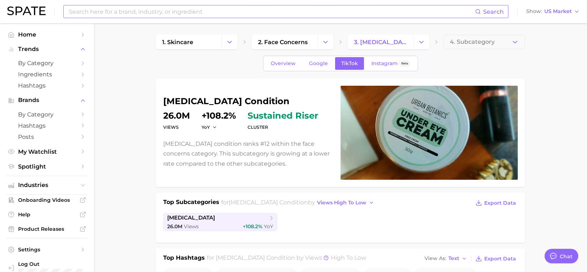
click at [119, 15] on input at bounding box center [271, 11] width 407 height 12
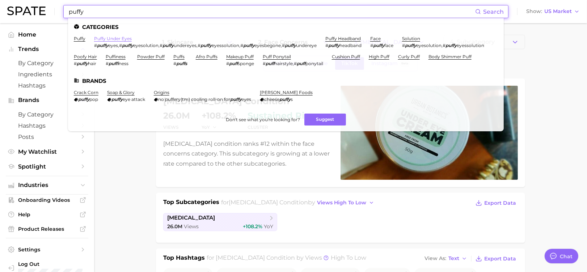
type input "puffy"
click at [117, 36] on link "puffy under eyes" at bounding box center [113, 38] width 38 height 5
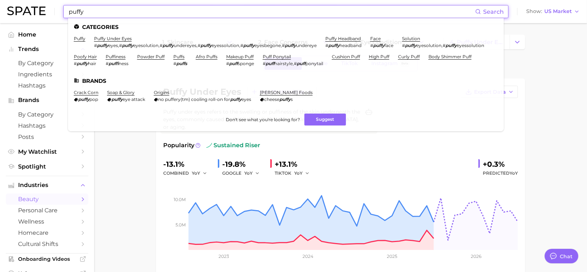
click at [92, 11] on input "puffy" at bounding box center [271, 11] width 407 height 12
drag, startPoint x: 89, startPoint y: 11, endPoint x: 68, endPoint y: 9, distance: 20.7
click at [68, 9] on input "puffy" at bounding box center [271, 11] width 407 height 12
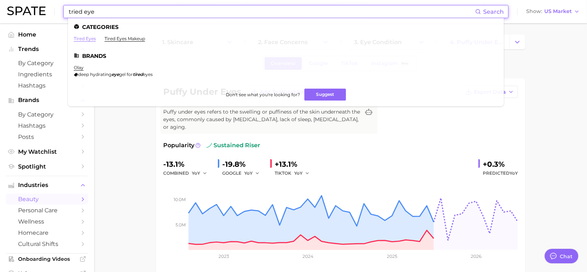
click at [77, 39] on link "tired eyes" at bounding box center [85, 38] width 22 height 5
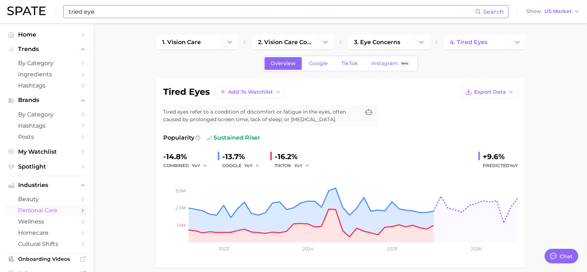
click at [147, 13] on input "tried eye" at bounding box center [271, 11] width 407 height 12
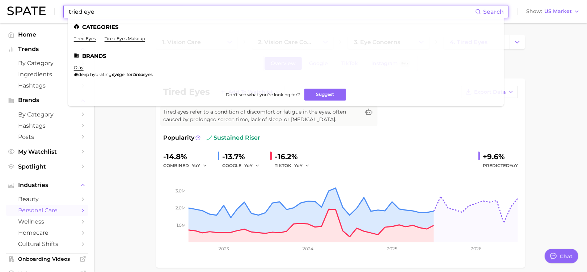
drag, startPoint x: 147, startPoint y: 13, endPoint x: 71, endPoint y: 6, distance: 75.9
click at [71, 6] on input "tried eye" at bounding box center [271, 11] width 407 height 12
click at [95, 17] on input "tried eye" at bounding box center [271, 11] width 407 height 12
drag, startPoint x: 94, startPoint y: 14, endPoint x: 43, endPoint y: 11, distance: 51.5
click at [43, 11] on div "tried eye Search Categories tired eyes tired eyes makeup Brands olay deep hydra…" at bounding box center [293, 11] width 573 height 23
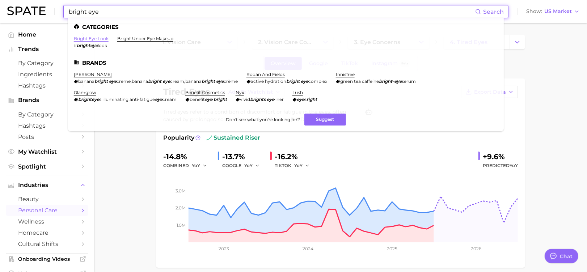
click at [77, 38] on link "bright eye look" at bounding box center [91, 38] width 35 height 5
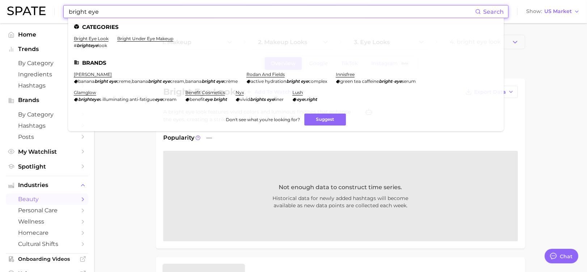
click at [99, 11] on input "bright eye" at bounding box center [271, 11] width 407 height 12
click at [125, 40] on link "bright under eye makeup" at bounding box center [145, 38] width 56 height 5
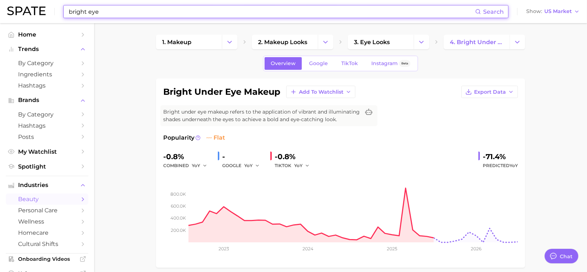
click at [110, 15] on input "bright eye" at bounding box center [271, 11] width 407 height 12
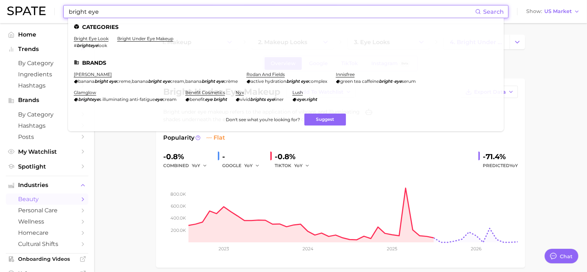
drag, startPoint x: 106, startPoint y: 12, endPoint x: 63, endPoint y: 10, distance: 43.1
click at [63, 10] on div "bright eye Search Categories bright eye look # brighteye look bright under eye …" at bounding box center [285, 11] width 445 height 13
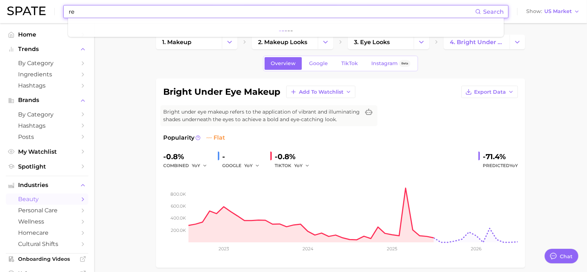
type input "r"
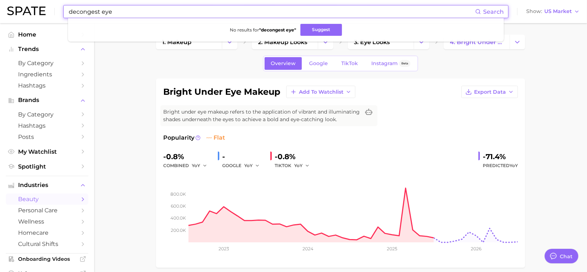
drag, startPoint x: 124, startPoint y: 11, endPoint x: 11, endPoint y: 15, distance: 112.6
click at [13, 13] on div "decongest eye Search No results for " decongest eye " Suggest Show US Market" at bounding box center [293, 11] width 573 height 23
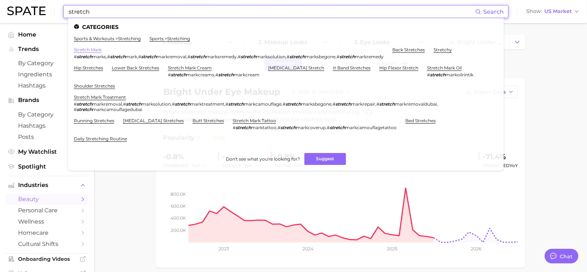
click at [90, 51] on link "stretch mark" at bounding box center [88, 49] width 28 height 5
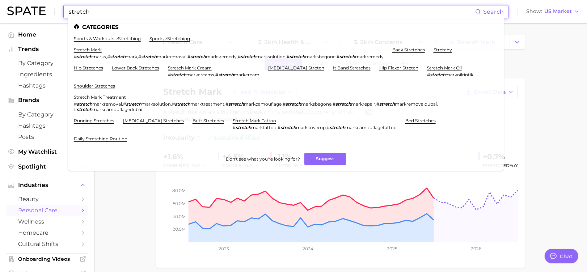
drag, startPoint x: 93, startPoint y: 9, endPoint x: 54, endPoint y: 9, distance: 39.1
click at [54, 9] on div "stretch Search Categories sports & workouts > stretching sports > stretching st…" at bounding box center [293, 11] width 573 height 23
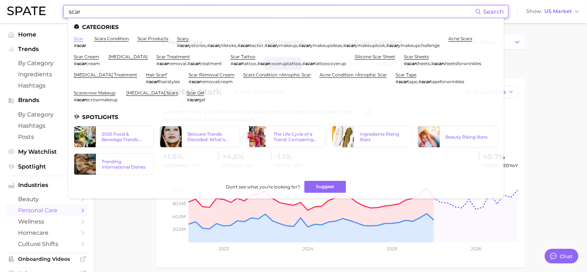
click at [81, 39] on link "scar" at bounding box center [78, 38] width 9 height 5
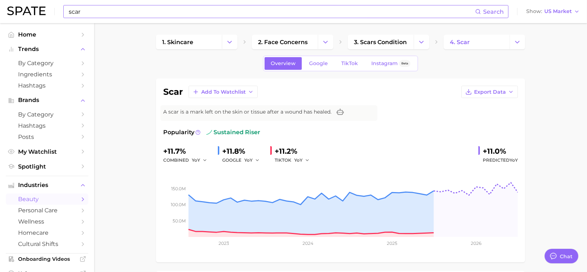
drag, startPoint x: 97, startPoint y: 16, endPoint x: 92, endPoint y: 11, distance: 6.9
click at [97, 16] on input "scar" at bounding box center [271, 11] width 407 height 12
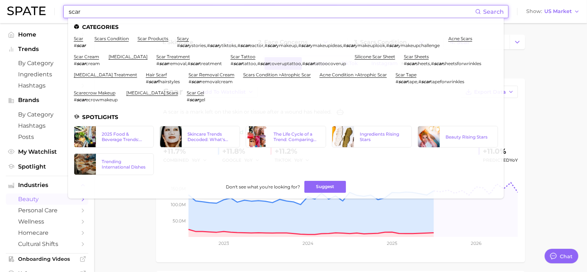
drag, startPoint x: 92, startPoint y: 11, endPoint x: 69, endPoint y: 4, distance: 23.9
click at [69, 4] on div "scar Search Categories scar # scar scars condition scar products scary # scar y…" at bounding box center [293, 11] width 573 height 23
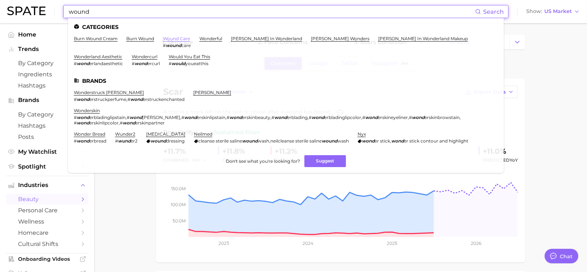
click at [172, 41] on link "wound care" at bounding box center [176, 38] width 27 height 5
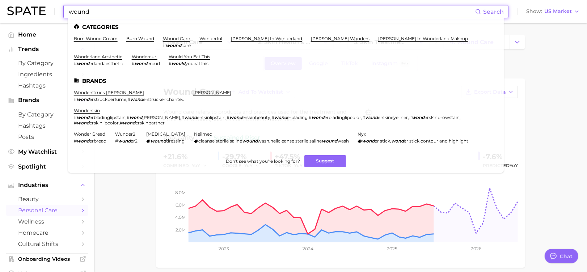
click at [103, 10] on input "wound" at bounding box center [271, 11] width 407 height 12
click at [65, 6] on div "wound Search Categories burn wound cream burn wound wound care # wound care won…" at bounding box center [285, 11] width 445 height 13
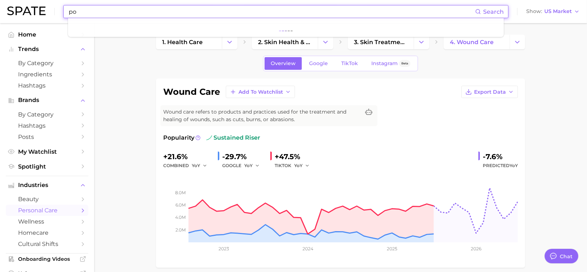
type input "p"
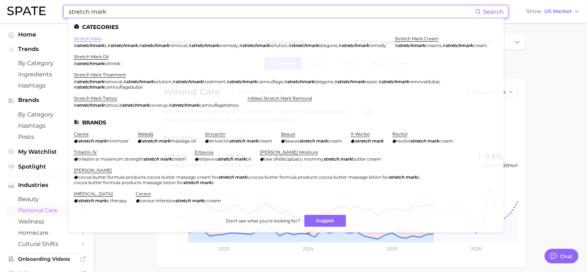
click at [95, 38] on link "stretch mark" at bounding box center [88, 38] width 28 height 5
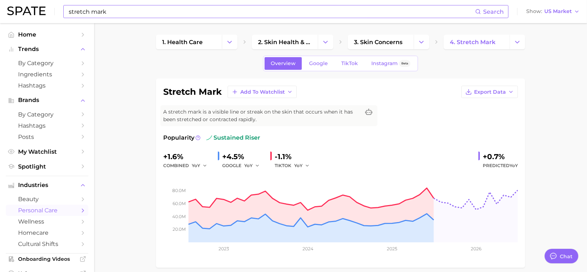
click at [98, 13] on input "stretch mark" at bounding box center [271, 11] width 407 height 12
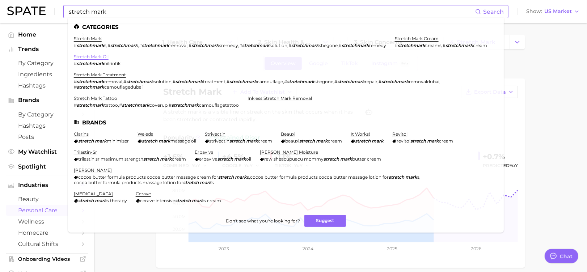
click at [109, 58] on link "stretch mark oil" at bounding box center [91, 56] width 35 height 5
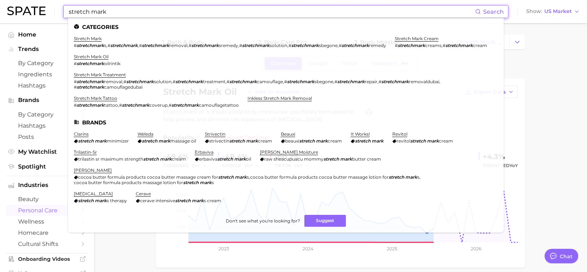
click at [113, 12] on input "stretch mark" at bounding box center [271, 11] width 407 height 12
click at [395, 41] on link "stretch mark cream" at bounding box center [417, 38] width 44 height 5
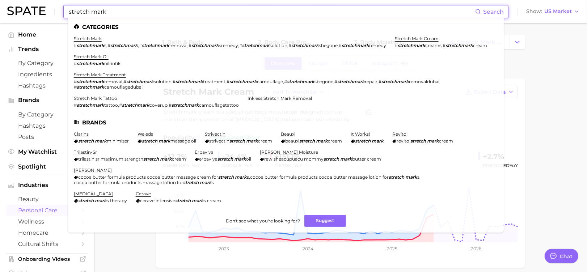
click at [122, 17] on input "stretch mark" at bounding box center [271, 11] width 407 height 12
click at [124, 9] on input "stretch mark" at bounding box center [271, 11] width 407 height 12
drag, startPoint x: 115, startPoint y: 16, endPoint x: 53, endPoint y: 14, distance: 62.3
click at [53, 14] on div "stretch mark Search Categories stretch mark # stretchmark s , # stretchmark , #…" at bounding box center [293, 11] width 573 height 23
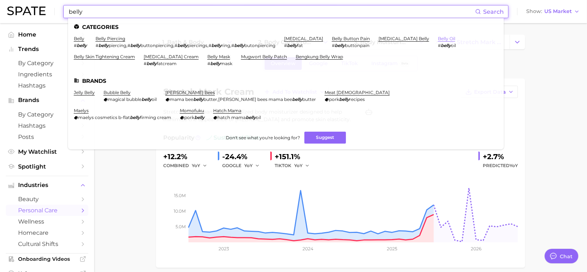
click at [438, 41] on link "belly oil" at bounding box center [446, 38] width 17 height 5
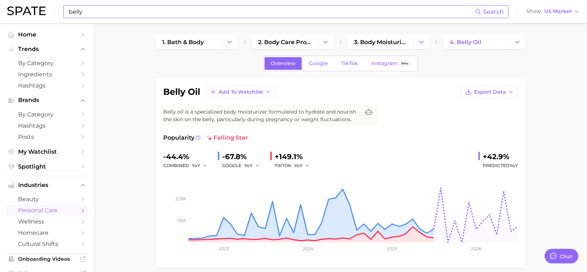
click at [137, 7] on input "belly" at bounding box center [271, 11] width 407 height 12
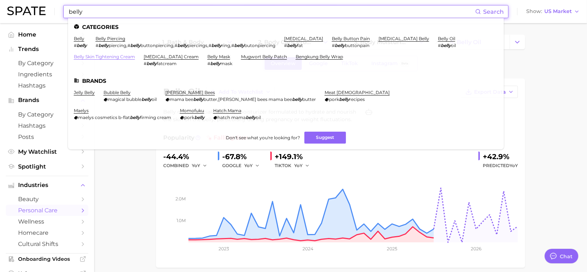
click at [93, 57] on link "belly skin tightening cream" at bounding box center [104, 56] width 61 height 5
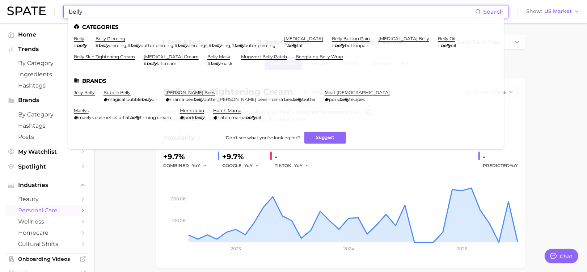
click at [89, 17] on input "belly" at bounding box center [271, 11] width 407 height 12
drag, startPoint x: 92, startPoint y: 12, endPoint x: 45, endPoint y: 5, distance: 47.5
click at [45, 5] on div "belly Search Categories belly # belly belly piercing # belly piercing , # belly…" at bounding box center [293, 11] width 573 height 23
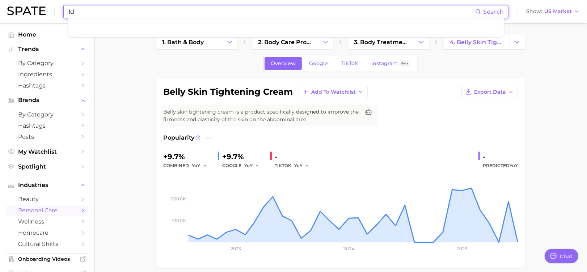
type input "l"
type input "d"
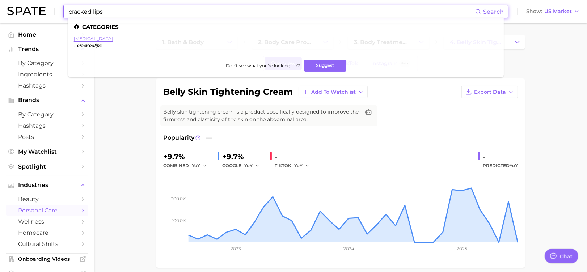
click at [97, 40] on link "[MEDICAL_DATA]" at bounding box center [93, 38] width 39 height 5
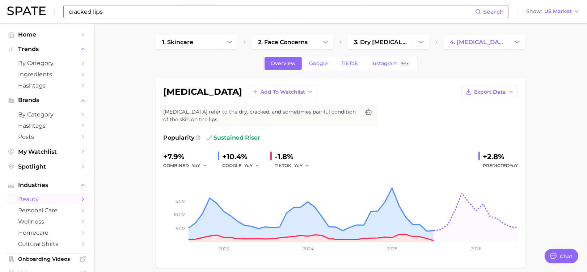
click at [107, 14] on input "cracked lips" at bounding box center [271, 11] width 407 height 12
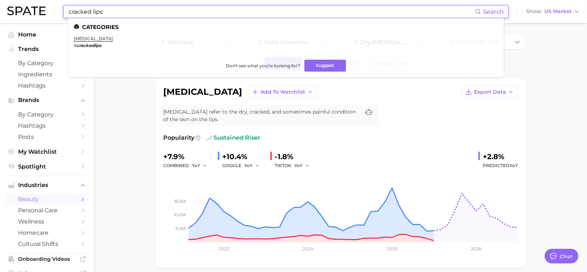
drag, startPoint x: 107, startPoint y: 13, endPoint x: 17, endPoint y: 9, distance: 89.8
click at [17, 9] on div "cracked lips Search Categories [MEDICAL_DATA] # crackedlips Don't see what you'…" at bounding box center [293, 11] width 573 height 23
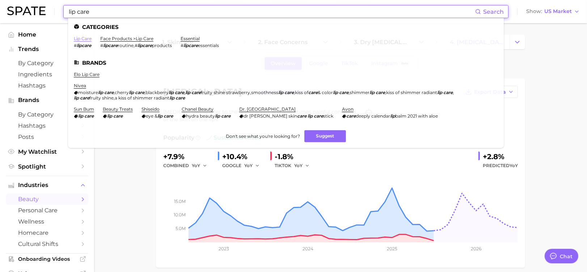
click at [80, 38] on link "lip care" at bounding box center [83, 38] width 18 height 5
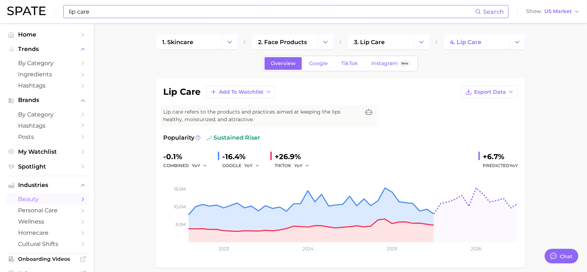
click at [96, 12] on input "lip care" at bounding box center [271, 11] width 407 height 12
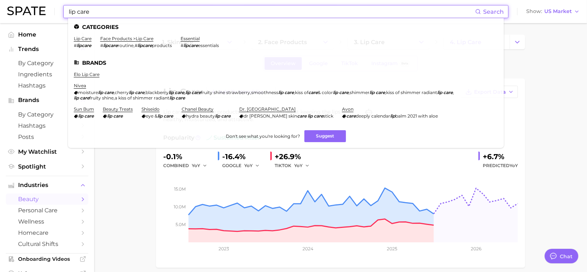
drag, startPoint x: 96, startPoint y: 12, endPoint x: 14, endPoint y: 20, distance: 81.5
click at [14, 20] on div "lip care Search Categories lip care # lipcare face products > lip care # lipcar…" at bounding box center [293, 11] width 573 height 23
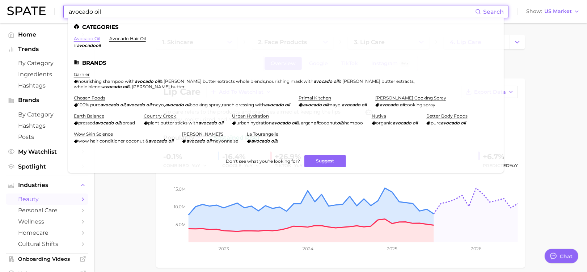
click at [78, 40] on link "avocado oil" at bounding box center [87, 38] width 26 height 5
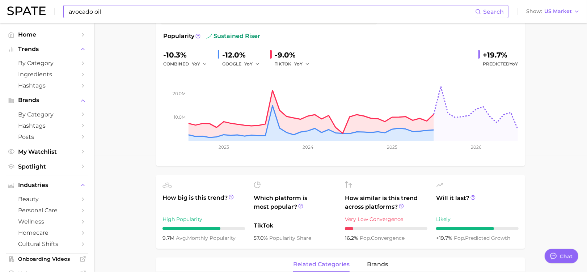
scroll to position [96, 0]
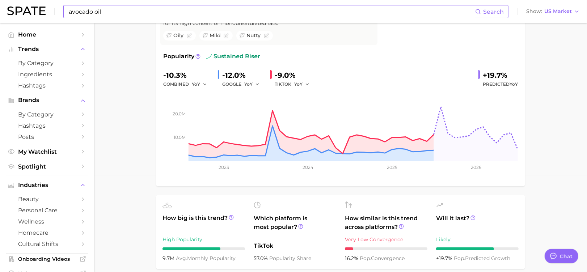
drag, startPoint x: 151, startPoint y: 13, endPoint x: 134, endPoint y: 10, distance: 16.5
click at [151, 13] on input "avocado oil" at bounding box center [271, 11] width 407 height 12
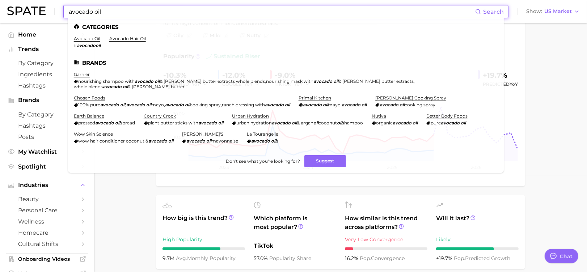
drag, startPoint x: 132, startPoint y: 10, endPoint x: 31, endPoint y: 11, distance: 101.3
click at [32, 11] on div "avocado oil Search Categories avocado oil # avocadooil avocado hair oil Brands …" at bounding box center [293, 11] width 573 height 23
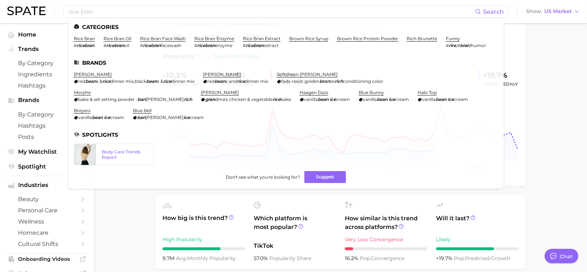
click at [117, 36] on link "rice bran oil" at bounding box center [118, 38] width 28 height 5
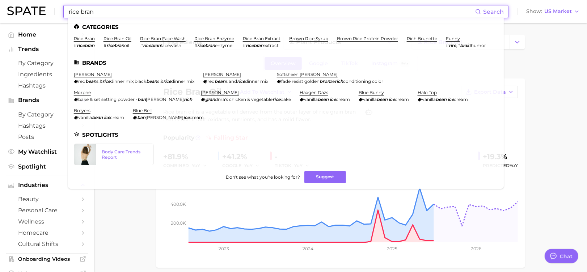
click at [119, 13] on input "rice bran" at bounding box center [271, 11] width 407 height 12
click at [87, 38] on link "rice bran" at bounding box center [84, 38] width 21 height 5
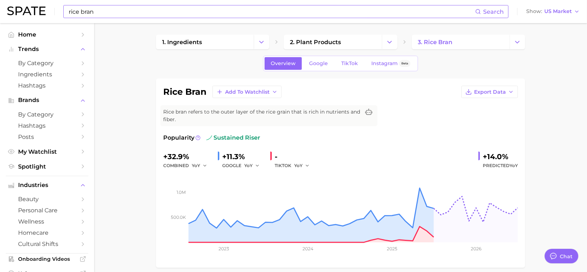
click at [95, 8] on input "rice bran" at bounding box center [271, 11] width 407 height 12
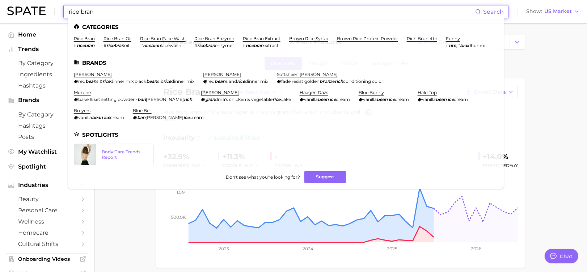
click at [123, 12] on input "rice bran" at bounding box center [271, 11] width 407 height 12
drag, startPoint x: 112, startPoint y: 13, endPoint x: 33, endPoint y: 14, distance: 79.3
click at [33, 14] on div "rice bran Search Categories rice bran # ricebran rice bran oil # ricebran oil r…" at bounding box center [293, 11] width 573 height 23
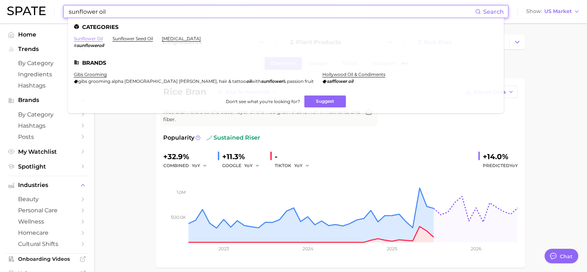
click at [93, 40] on link "sunflower oil" at bounding box center [88, 38] width 29 height 5
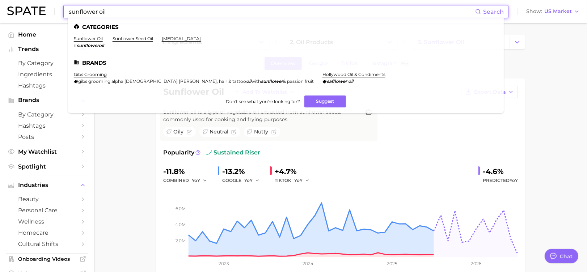
click at [118, 13] on input "sunflower oil" at bounding box center [271, 11] width 407 height 12
click at [133, 40] on link "sunflower seed oil" at bounding box center [133, 38] width 41 height 5
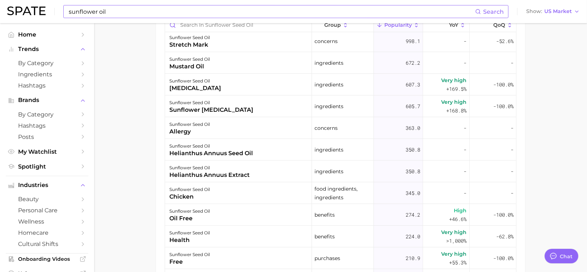
scroll to position [386, 0]
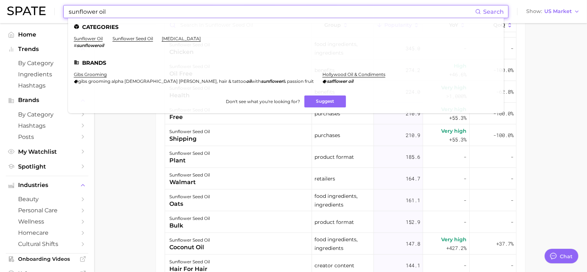
click at [102, 10] on input "sunflower oil" at bounding box center [271, 11] width 407 height 12
drag, startPoint x: 110, startPoint y: 10, endPoint x: 41, endPoint y: 7, distance: 69.5
click at [41, 7] on div "sunflower oil Search Categories sunflower oil # sunfloweroil sunflower seed oil…" at bounding box center [293, 11] width 573 height 23
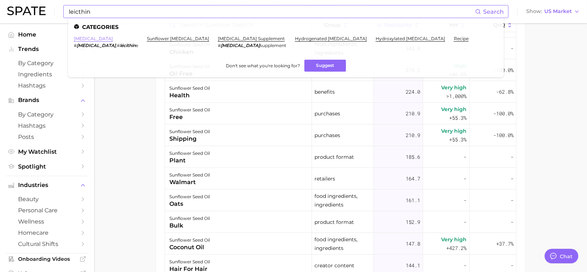
click at [90, 38] on link "[MEDICAL_DATA]" at bounding box center [93, 38] width 39 height 5
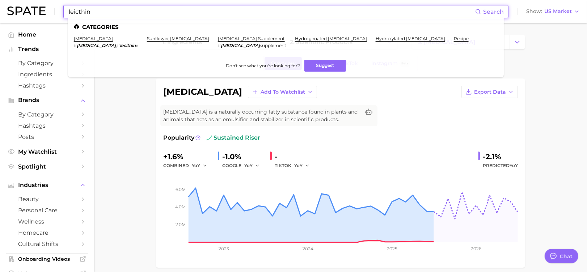
click at [102, 11] on input "leicthin" at bounding box center [271, 11] width 407 height 12
click at [152, 40] on link "sunflower [MEDICAL_DATA]" at bounding box center [178, 38] width 62 height 5
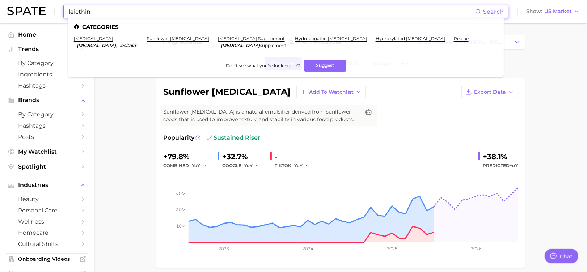
click at [122, 9] on input "leicthin" at bounding box center [271, 11] width 407 height 12
click at [122, 13] on input "leicthin" at bounding box center [271, 11] width 407 height 12
drag, startPoint x: 122, startPoint y: 13, endPoint x: 51, endPoint y: 8, distance: 71.5
click at [51, 8] on div "leicthin Search Categories [MEDICAL_DATA] # [MEDICAL_DATA] , # lécithin e sunfl…" at bounding box center [293, 11] width 573 height 23
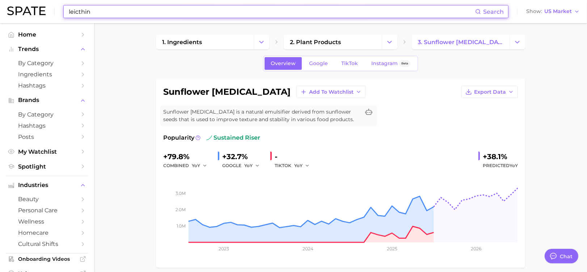
drag, startPoint x: 103, startPoint y: 11, endPoint x: 55, endPoint y: 8, distance: 47.9
click at [55, 8] on div "leicthin Search Show US Market" at bounding box center [293, 11] width 573 height 23
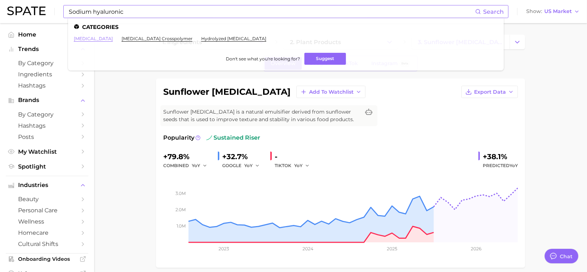
click at [103, 39] on link "[MEDICAL_DATA]" at bounding box center [93, 38] width 39 height 5
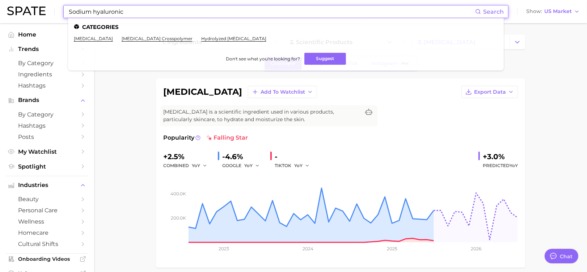
click at [168, 14] on input "Sodium hyaluronic" at bounding box center [271, 11] width 407 height 12
drag, startPoint x: 168, startPoint y: 14, endPoint x: 153, endPoint y: 15, distance: 15.2
click at [153, 15] on input "Sodium hyaluronic" at bounding box center [271, 11] width 407 height 12
click at [94, 12] on input "Sodium hyaluronic" at bounding box center [271, 11] width 407 height 12
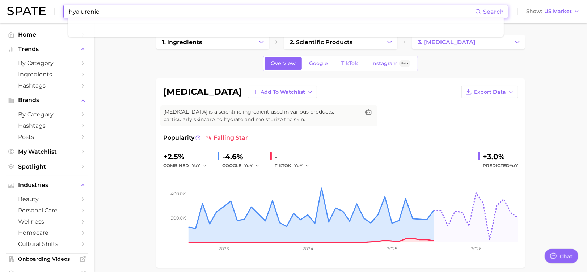
click at [123, 12] on input "hyaluronic" at bounding box center [271, 11] width 407 height 12
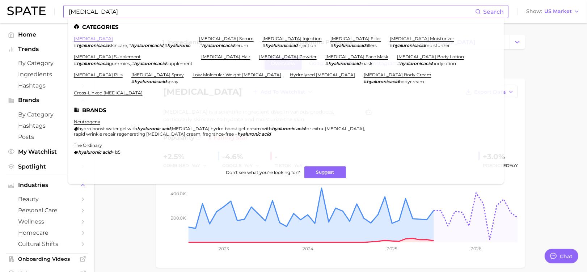
click at [98, 41] on link "[MEDICAL_DATA]" at bounding box center [93, 38] width 39 height 5
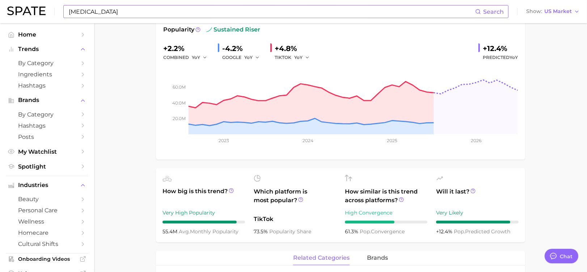
scroll to position [48, 0]
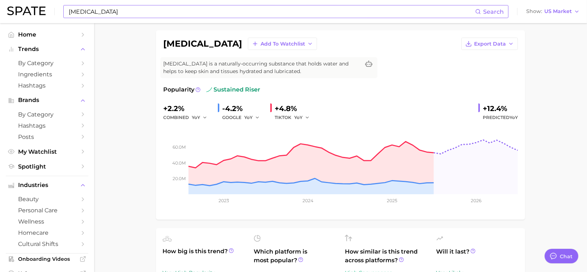
drag, startPoint x: 94, startPoint y: 10, endPoint x: 129, endPoint y: 17, distance: 35.4
click at [94, 10] on input "[MEDICAL_DATA]" at bounding box center [271, 11] width 407 height 12
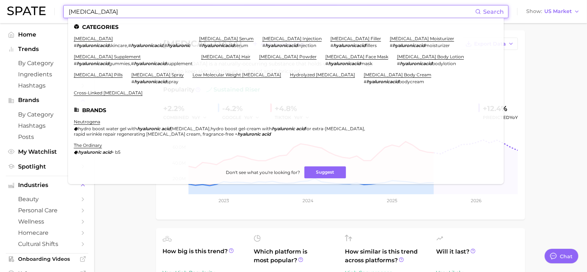
drag, startPoint x: 129, startPoint y: 15, endPoint x: 28, endPoint y: 14, distance: 100.6
click at [29, 14] on div "[MEDICAL_DATA] Search Categories [MEDICAL_DATA] # hyaluronicacid skincare , # h…" at bounding box center [293, 11] width 573 height 23
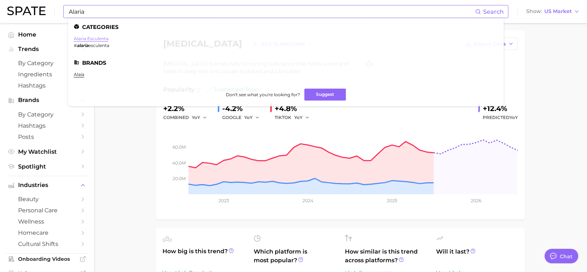
click at [86, 40] on link "alaria esculenta" at bounding box center [91, 38] width 35 height 5
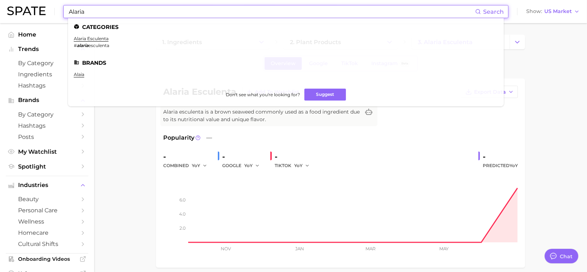
drag, startPoint x: 170, startPoint y: 11, endPoint x: 64, endPoint y: 12, distance: 106.4
click at [64, 12] on div "Alaria Search Categories alaria esculenta # alaria esculenta Brands alaia Don't…" at bounding box center [285, 11] width 445 height 13
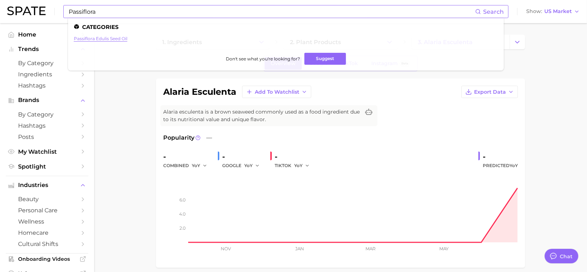
click at [97, 41] on link "passiflora edulis seed oil" at bounding box center [101, 38] width 54 height 5
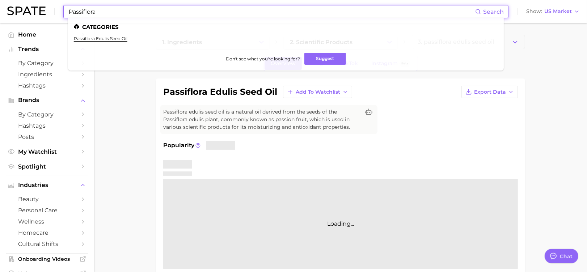
drag, startPoint x: 110, startPoint y: 14, endPoint x: 33, endPoint y: 13, distance: 77.1
click at [33, 13] on div "Passiflora Search Categories passiflora edulis seed oil Don't see what you're l…" at bounding box center [293, 11] width 573 height 23
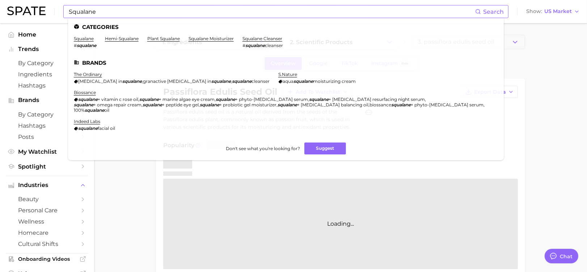
click at [79, 45] on em "squalane" at bounding box center [87, 45] width 20 height 5
click at [80, 39] on link "squalane" at bounding box center [84, 38] width 20 height 5
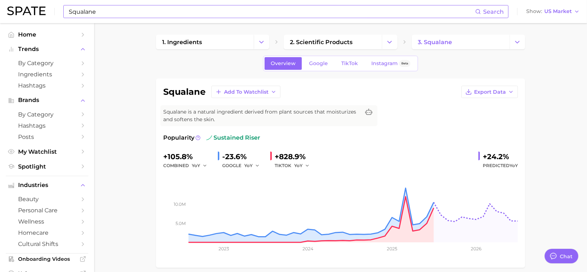
click at [101, 15] on input "Squalane" at bounding box center [271, 11] width 407 height 12
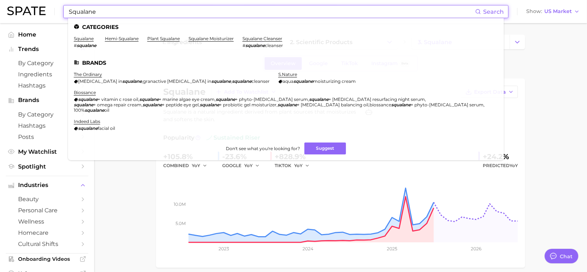
drag, startPoint x: 102, startPoint y: 13, endPoint x: 51, endPoint y: 12, distance: 50.7
click at [51, 12] on div "Squalane Search Categories squalane # squalane hemi-squalane plant squalane squ…" at bounding box center [293, 11] width 573 height 23
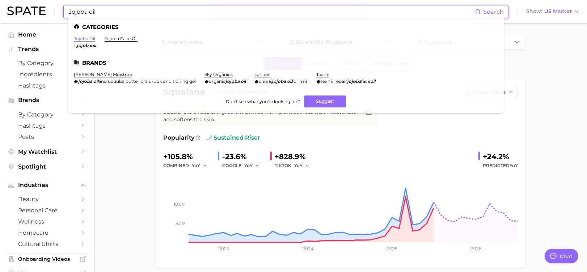
click at [80, 35] on ul "Categories jojoba oil # jojobaoil jojoba face oil Brands [PERSON_NAME] moisture…" at bounding box center [286, 65] width 436 height 95
click at [81, 39] on link "jojoba oil" at bounding box center [84, 38] width 21 height 5
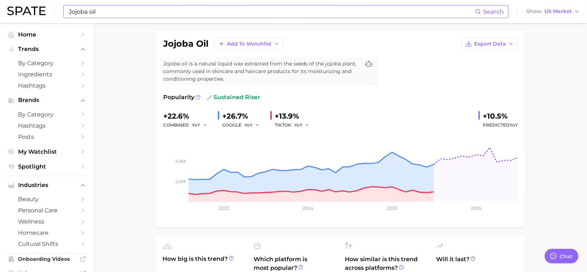
scroll to position [96, 0]
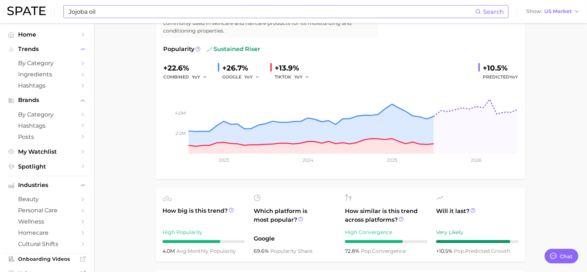
drag, startPoint x: 105, startPoint y: 14, endPoint x: 98, endPoint y: 13, distance: 7.0
click at [105, 14] on input "Jojoba oil" at bounding box center [271, 11] width 407 height 12
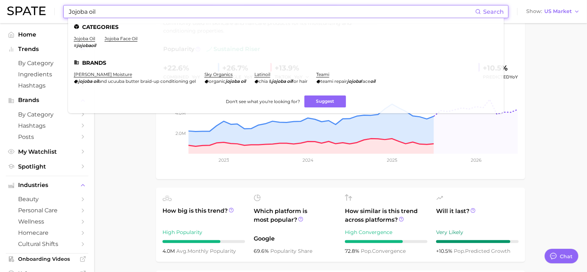
drag, startPoint x: 98, startPoint y: 13, endPoint x: 59, endPoint y: 9, distance: 39.3
click at [59, 9] on div "Jojoba oil Search Categories jojoba oil # jojobaoil jojoba face oil Brands [PER…" at bounding box center [293, 11] width 573 height 23
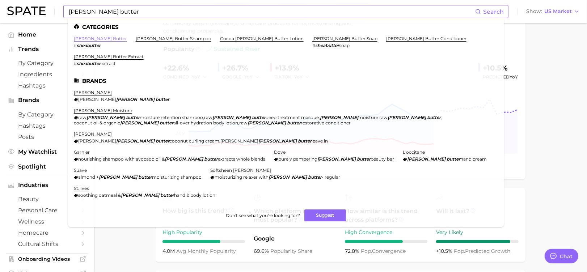
click at [88, 38] on link "[PERSON_NAME] butter" at bounding box center [100, 38] width 53 height 5
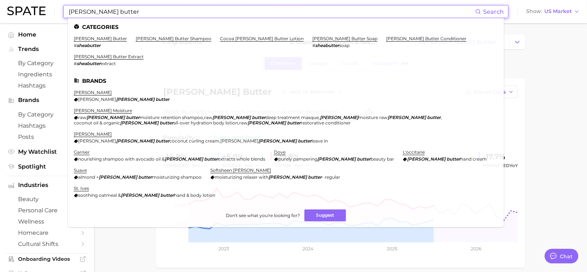
click at [116, 12] on input "[PERSON_NAME] butter" at bounding box center [271, 11] width 407 height 12
drag, startPoint x: 116, startPoint y: 12, endPoint x: 47, endPoint y: 13, distance: 69.1
click at [47, 13] on div "[PERSON_NAME] butter Search Categories [PERSON_NAME] butter # sheabutter [PERSO…" at bounding box center [293, 11] width 573 height 23
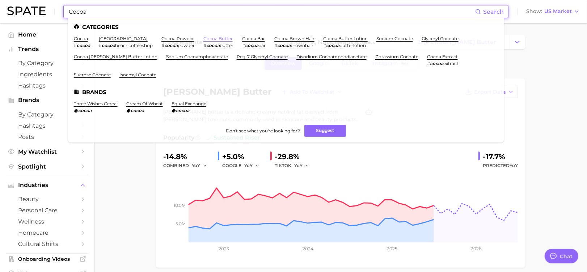
click at [227, 37] on link "cocoa butter" at bounding box center [217, 38] width 29 height 5
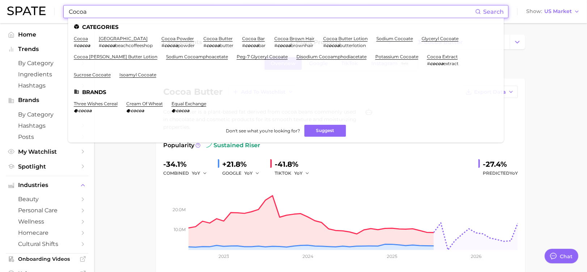
drag, startPoint x: 101, startPoint y: 15, endPoint x: 33, endPoint y: 11, distance: 68.1
click at [33, 11] on div "Cocoa Search Categories cocoa # cocoa cocoa beach # cocoa beachcoffeeshop cocoa…" at bounding box center [293, 11] width 573 height 23
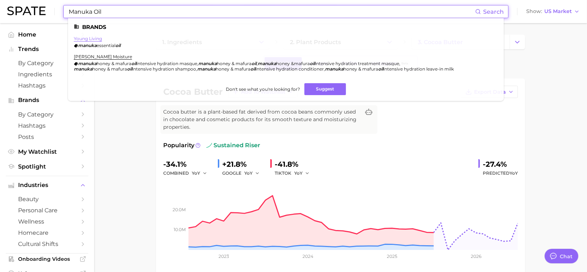
type input "Manuka Oil"
click at [82, 41] on link "young living" at bounding box center [88, 38] width 28 height 5
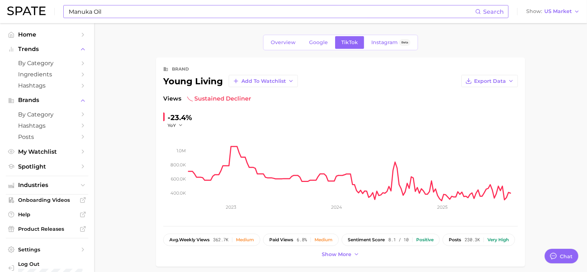
click at [115, 16] on input "Manuka Oil" at bounding box center [271, 11] width 407 height 12
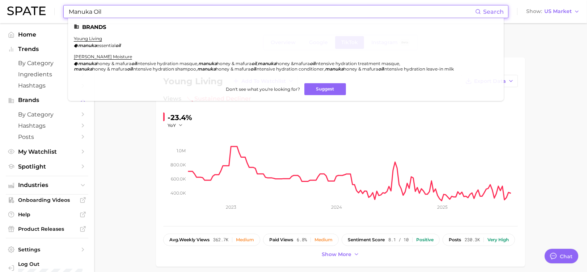
click at [104, 12] on input "Manuka Oil" at bounding box center [271, 11] width 407 height 12
drag, startPoint x: 104, startPoint y: 12, endPoint x: 92, endPoint y: 11, distance: 12.4
click at [92, 11] on input "Manuka Oil" at bounding box center [271, 11] width 407 height 12
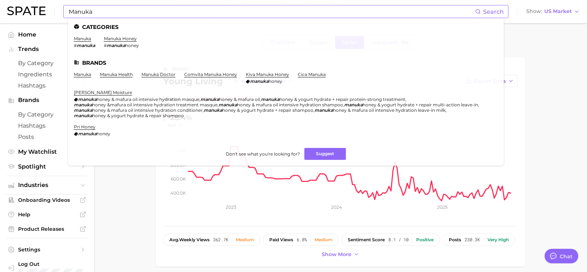
click at [110, 13] on input "Manuka" at bounding box center [271, 11] width 407 height 12
drag, startPoint x: 110, startPoint y: 11, endPoint x: 40, endPoint y: 10, distance: 70.2
click at [40, 10] on div "Manuka Search Categories manuka # manuka manuka honey # manuka honey Brands man…" at bounding box center [293, 11] width 573 height 23
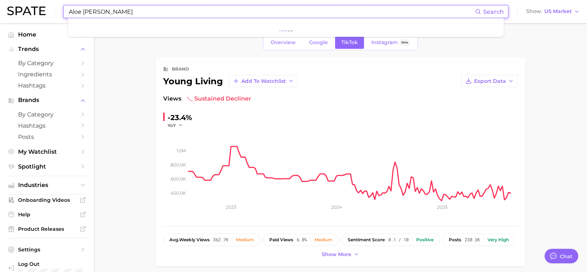
type input "Aloe [PERSON_NAME]"
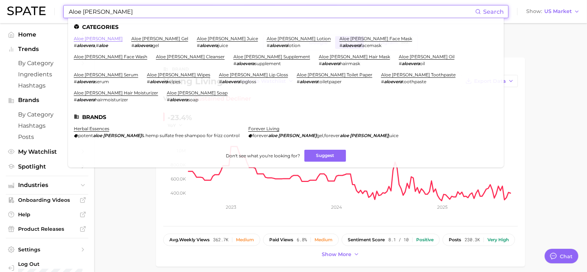
click at [81, 37] on link "aloe [PERSON_NAME]" at bounding box center [98, 38] width 49 height 5
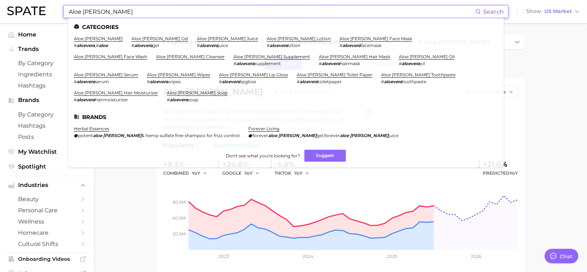
drag, startPoint x: 123, startPoint y: 15, endPoint x: 29, endPoint y: 8, distance: 94.4
click at [29, 8] on div "Aloe [PERSON_NAME] Search Categories aloe [PERSON_NAME] # aloevera , # aloe alo…" at bounding box center [293, 11] width 573 height 23
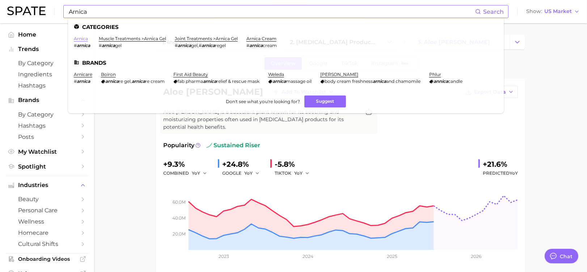
click at [83, 40] on link "arnica" at bounding box center [81, 38] width 14 height 5
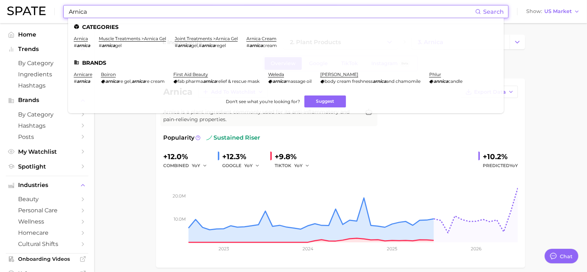
drag, startPoint x: 93, startPoint y: 10, endPoint x: 61, endPoint y: 11, distance: 32.6
click at [61, 11] on div "Arnica Search Categories arnica # arnica muscle treatments > arnica gel # arnic…" at bounding box center [293, 11] width 573 height 23
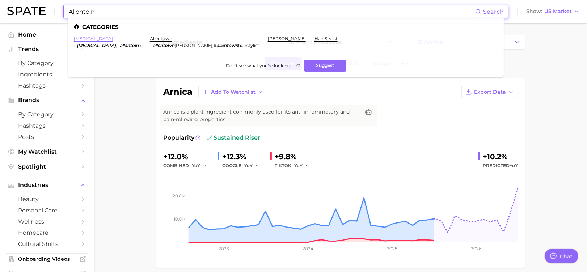
click at [79, 38] on link "[MEDICAL_DATA]" at bounding box center [93, 38] width 39 height 5
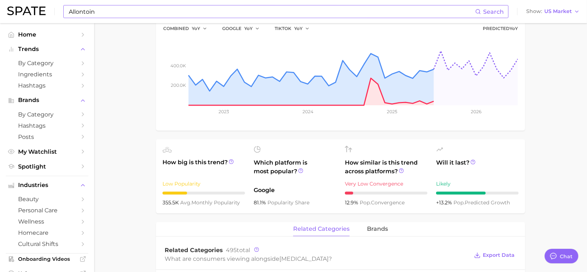
scroll to position [48, 0]
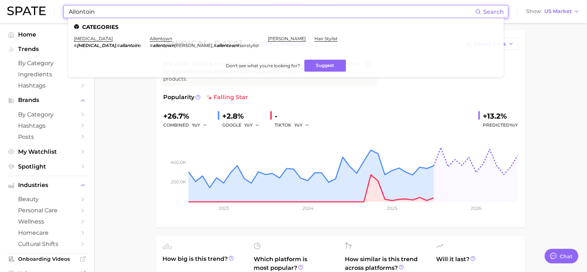
drag, startPoint x: 105, startPoint y: 12, endPoint x: 58, endPoint y: 12, distance: 46.7
click at [58, 12] on div "Allontoin Search Categories [MEDICAL_DATA] # [MEDICAL_DATA] , # allantoïn e all…" at bounding box center [293, 11] width 573 height 23
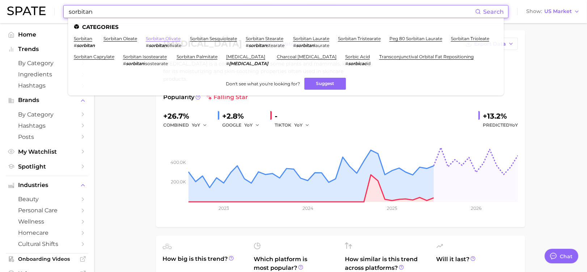
click at [164, 37] on link "sorbitan olivate" at bounding box center [163, 38] width 35 height 5
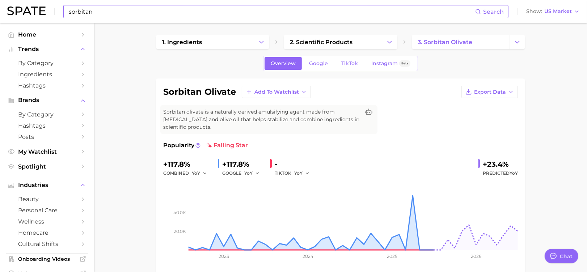
click at [113, 10] on input "sorbitan" at bounding box center [271, 11] width 407 height 12
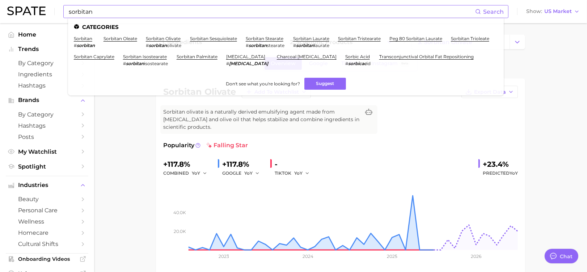
click at [103, 15] on input "sorbitan" at bounding box center [271, 11] width 407 height 12
drag, startPoint x: 101, startPoint y: 12, endPoint x: 68, endPoint y: 10, distance: 33.0
click at [68, 10] on input "sorbitan" at bounding box center [271, 11] width 407 height 12
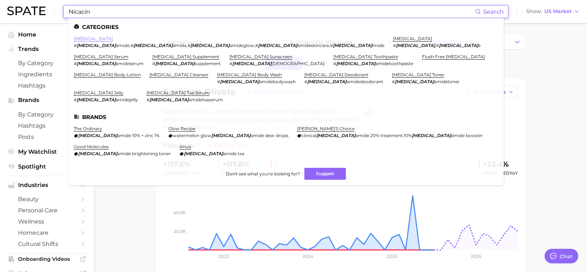
click at [78, 39] on link "[MEDICAL_DATA]" at bounding box center [93, 38] width 39 height 5
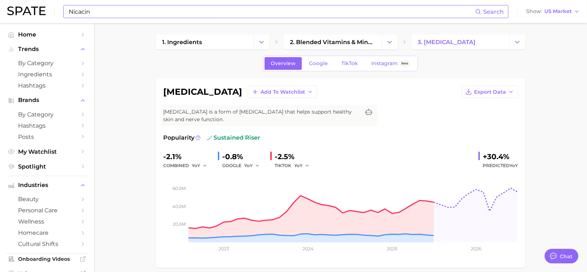
click at [105, 14] on input "Nicacin" at bounding box center [271, 11] width 407 height 12
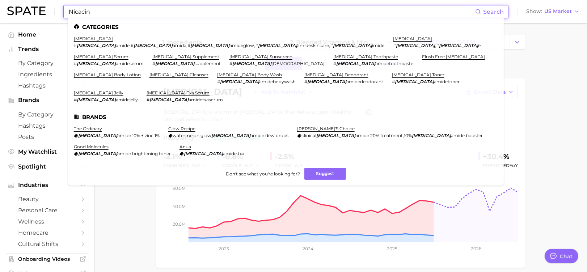
drag, startPoint x: 88, startPoint y: 10, endPoint x: 59, endPoint y: 9, distance: 29.0
click at [59, 9] on div "Nicacin Search Categories [MEDICAL_DATA] # [MEDICAL_DATA] amide , # [MEDICAL_DA…" at bounding box center [293, 11] width 573 height 23
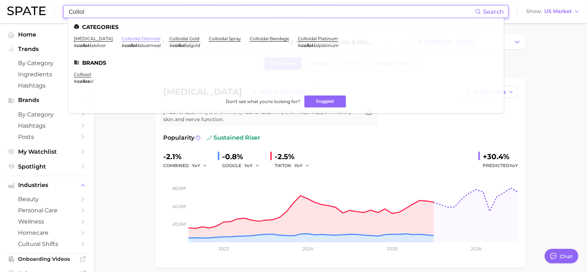
click at [125, 40] on link "colloidal oatmeal" at bounding box center [141, 38] width 39 height 5
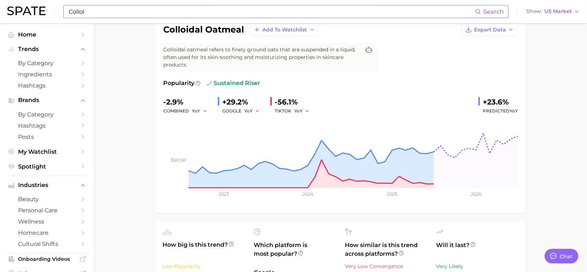
scroll to position [96, 0]
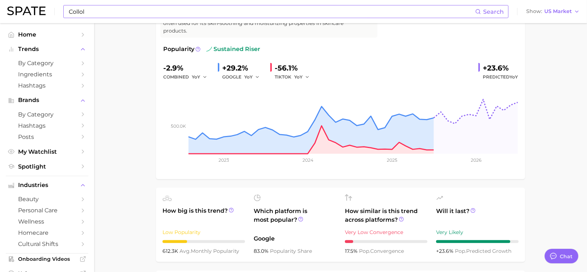
drag, startPoint x: 125, startPoint y: 19, endPoint x: 118, endPoint y: 7, distance: 13.6
click at [125, 19] on div "Collol Search Show US Market" at bounding box center [293, 11] width 573 height 23
click at [116, 7] on input "Collol" at bounding box center [271, 11] width 407 height 12
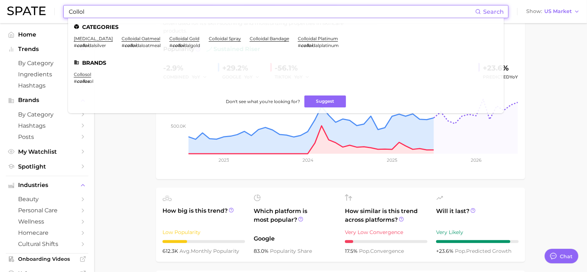
drag, startPoint x: 110, startPoint y: 8, endPoint x: 55, endPoint y: 7, distance: 54.7
click at [55, 7] on div "Collol Search Categories [MEDICAL_DATA] # colloi dalsilver colloidal oatmeal # …" at bounding box center [293, 11] width 573 height 23
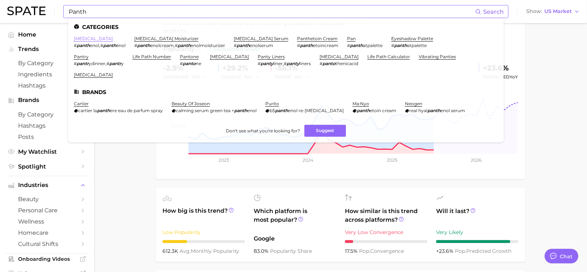
click at [85, 37] on link "[MEDICAL_DATA]" at bounding box center [93, 38] width 39 height 5
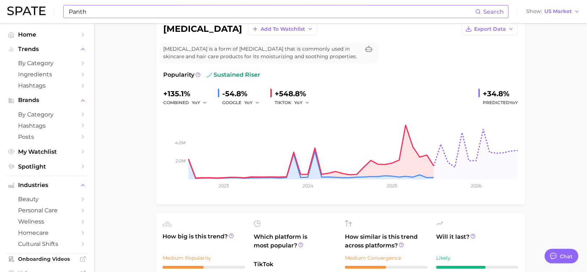
scroll to position [48, 0]
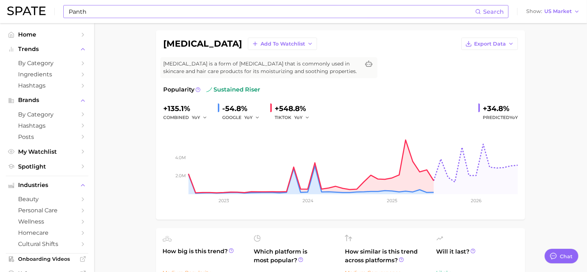
click at [84, 13] on input "Panth" at bounding box center [271, 11] width 407 height 12
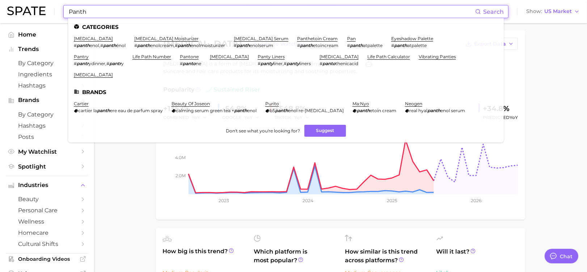
drag, startPoint x: 90, startPoint y: 10, endPoint x: 30, endPoint y: 5, distance: 60.0
click at [30, 5] on div "Panth Search Categories [MEDICAL_DATA] # panth enol , # panth énol [MEDICAL_DAT…" at bounding box center [293, 11] width 573 height 23
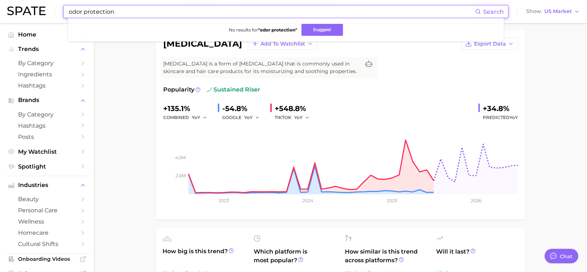
click at [119, 5] on input "odor protection" at bounding box center [271, 11] width 407 height 12
drag, startPoint x: 120, startPoint y: 12, endPoint x: 84, endPoint y: 13, distance: 36.2
click at [84, 13] on input "odor protection" at bounding box center [271, 11] width 407 height 12
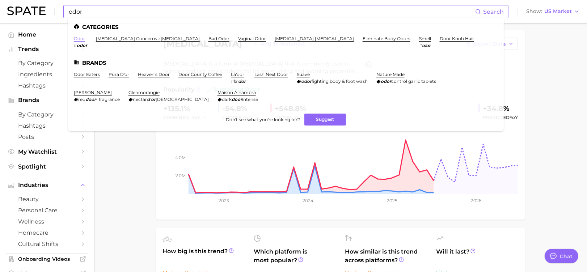
click at [80, 38] on link "odor" at bounding box center [79, 38] width 11 height 5
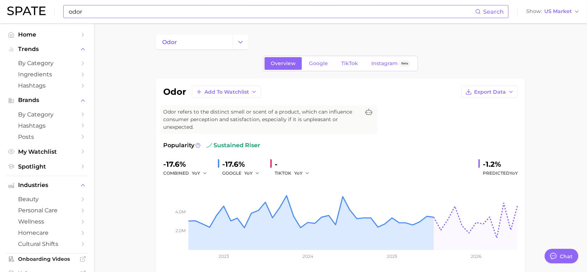
click at [115, 14] on input "odor" at bounding box center [271, 11] width 407 height 12
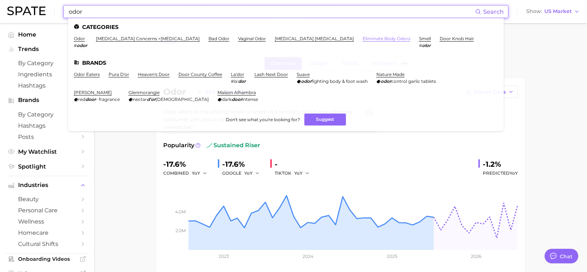
click at [363, 38] on link "eliminate body odors" at bounding box center [387, 38] width 48 height 5
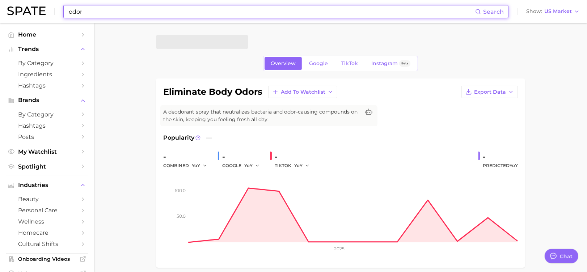
click at [124, 6] on input "odor" at bounding box center [271, 11] width 407 height 12
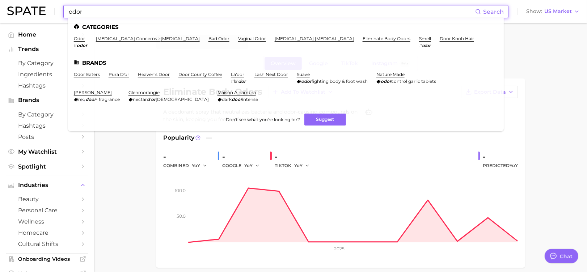
click at [105, 12] on input "odor" at bounding box center [271, 11] width 407 height 12
click at [55, 10] on div "odor Search Categories odor # odor [MEDICAL_DATA] concerns > [MEDICAL_DATA] bad…" at bounding box center [293, 11] width 573 height 23
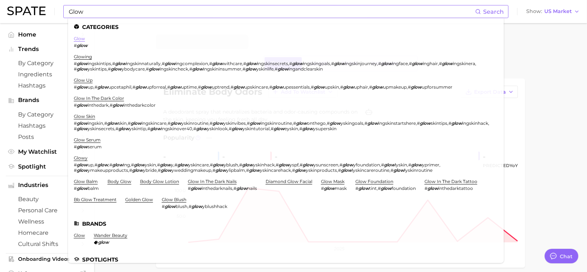
click at [79, 40] on link "glow" at bounding box center [79, 38] width 11 height 5
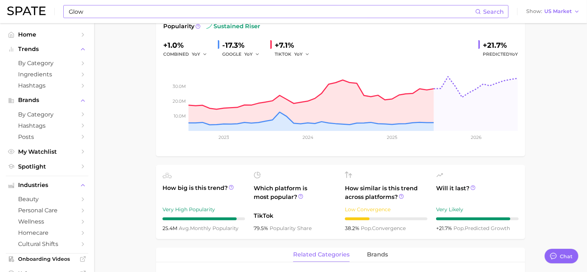
scroll to position [96, 0]
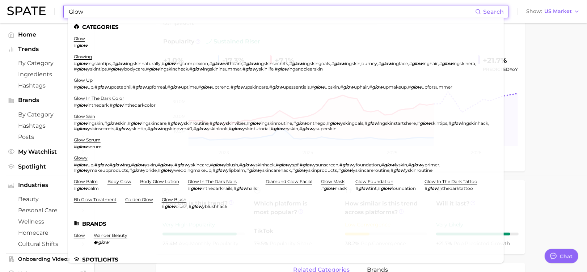
drag, startPoint x: 97, startPoint y: 10, endPoint x: 60, endPoint y: 6, distance: 37.9
click at [60, 6] on div "Glow Search Categories glow # glow glowing # glow ingskintips , # glow ingskinn…" at bounding box center [293, 11] width 573 height 23
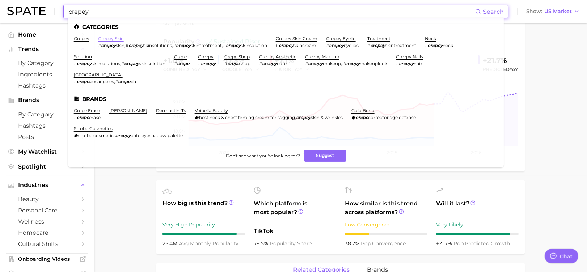
click at [110, 39] on link "crepey skin" at bounding box center [111, 38] width 26 height 5
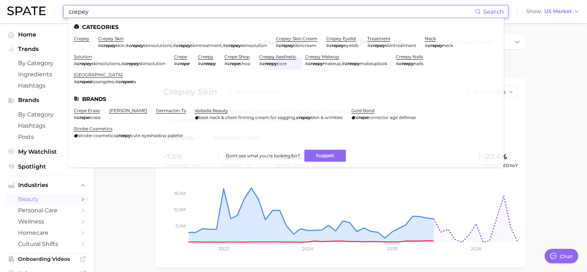
click at [139, 13] on input "crepey" at bounding box center [271, 11] width 407 height 12
click at [313, 38] on link "crepey skin cream" at bounding box center [297, 38] width 42 height 5
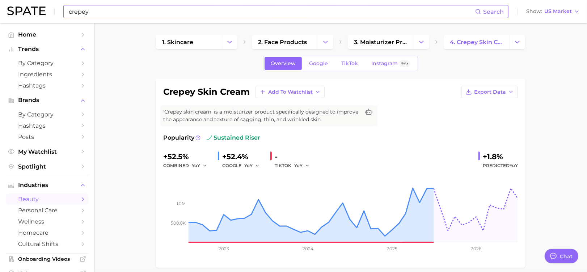
click at [102, 14] on input "crepey" at bounding box center [271, 11] width 407 height 12
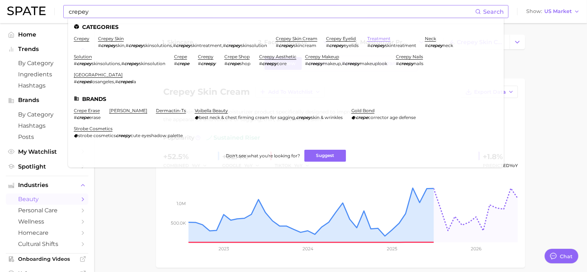
click at [390, 38] on link "treatment" at bounding box center [378, 38] width 23 height 5
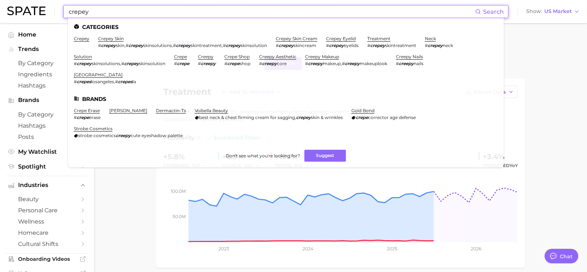
click at [110, 10] on input "crepey" at bounding box center [271, 11] width 407 height 12
drag, startPoint x: 106, startPoint y: 10, endPoint x: 94, endPoint y: 20, distance: 15.4
click at [99, 13] on input "crepey" at bounding box center [271, 11] width 407 height 12
click at [94, 20] on ul "Categories crepey crepey skin # crepey skin , # crepey skinsolutions , # crepey…" at bounding box center [286, 92] width 436 height 149
drag, startPoint x: 98, startPoint y: 12, endPoint x: 46, endPoint y: 12, distance: 52.1
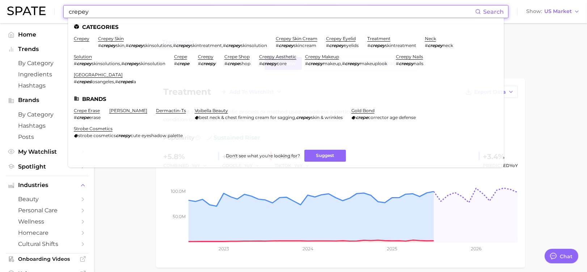
click at [46, 12] on div "crepey Search Categories crepey crepey skin # crepey skin , # crepey skinsoluti…" at bounding box center [293, 11] width 573 height 23
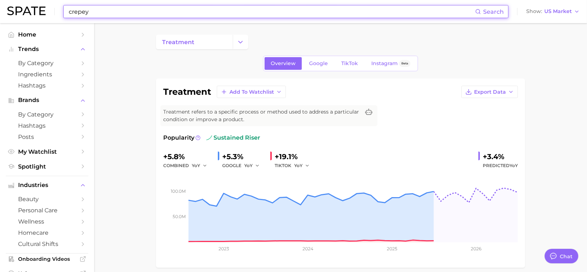
type input "a"
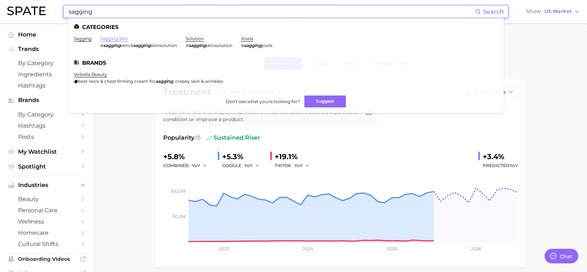
click at [108, 38] on link "sagging skin" at bounding box center [114, 38] width 28 height 5
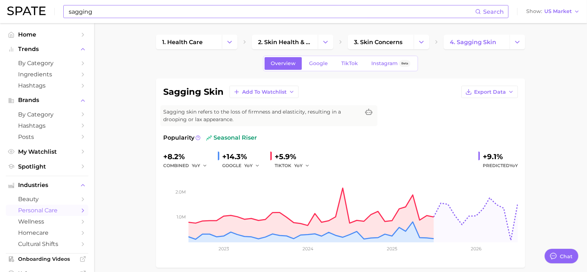
drag, startPoint x: 128, startPoint y: 12, endPoint x: 122, endPoint y: 13, distance: 6.8
click at [128, 11] on input "sagging" at bounding box center [271, 11] width 407 height 12
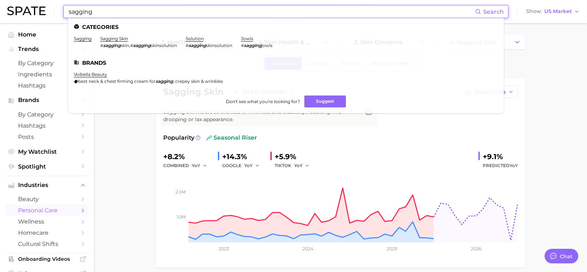
drag, startPoint x: 105, startPoint y: 14, endPoint x: 56, endPoint y: 15, distance: 48.9
click at [56, 15] on div "sagging Search Categories sagging sagging skin # sagging skin , # sagging skins…" at bounding box center [293, 11] width 573 height 23
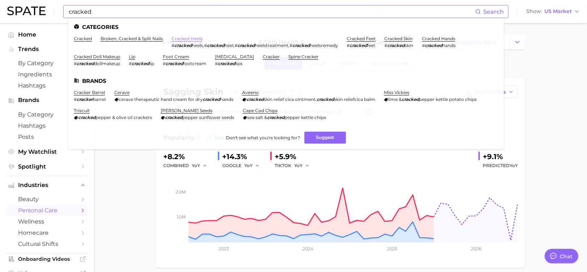
click at [183, 37] on link "cracked heels" at bounding box center [187, 38] width 31 height 5
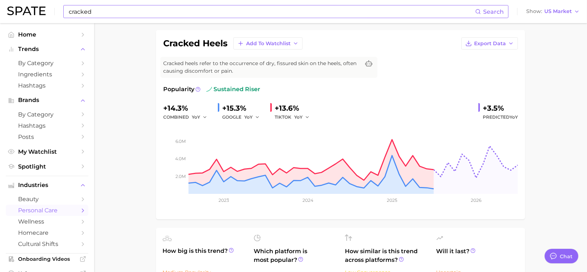
scroll to position [48, 0]
click at [108, 7] on input "cracked" at bounding box center [271, 11] width 407 height 12
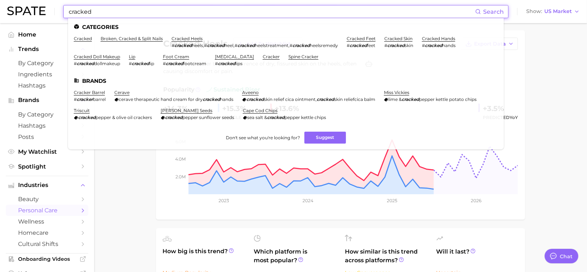
drag, startPoint x: 108, startPoint y: 10, endPoint x: 56, endPoint y: 9, distance: 51.8
click at [56, 9] on div "cracked Search Categories cracked broken, cracked & split nails cracked heels #…" at bounding box center [293, 11] width 573 height 23
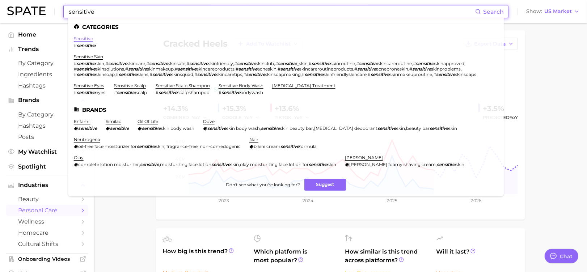
type input "sensitive"
click at [79, 38] on link "sensitive" at bounding box center [83, 38] width 19 height 5
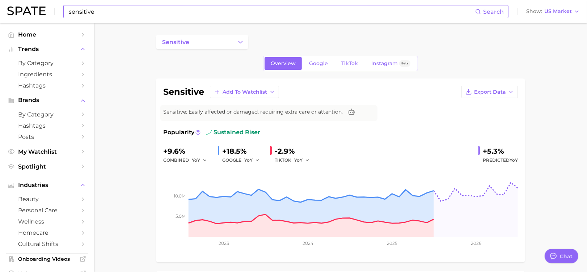
click at [103, 11] on input "sensitive" at bounding box center [271, 11] width 407 height 12
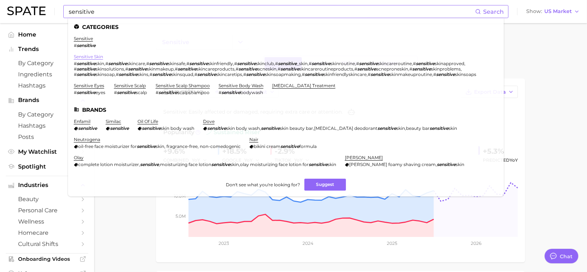
click at [96, 57] on link "sensitive skin" at bounding box center [88, 56] width 29 height 5
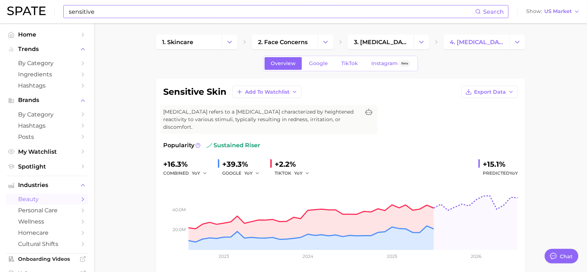
click at [117, 14] on input "sensitive" at bounding box center [271, 11] width 407 height 12
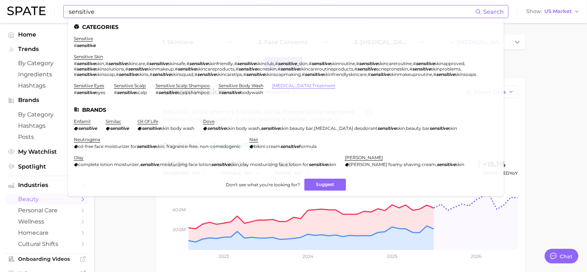
click at [289, 88] on link "[MEDICAL_DATA] treatment" at bounding box center [303, 85] width 63 height 5
